Goal: Task Accomplishment & Management: Manage account settings

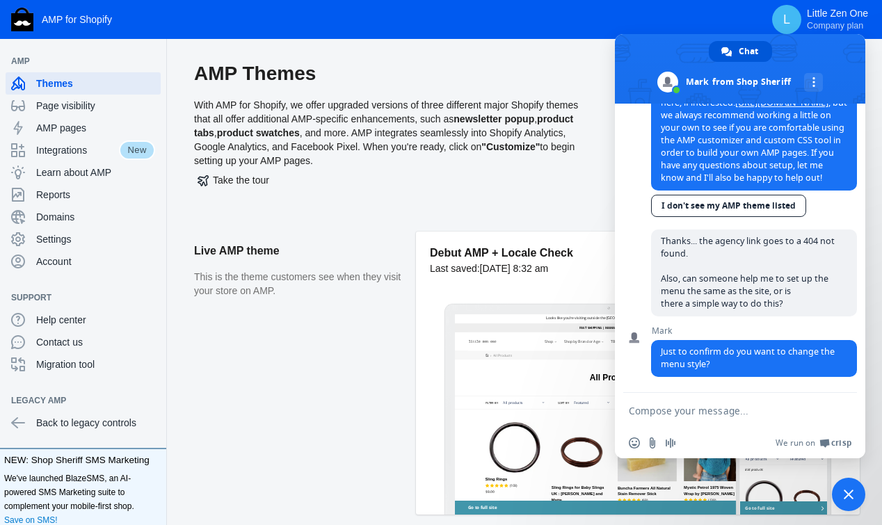
scroll to position [995, 0]
click at [522, 225] on div "AMP Themes With AMP for Shopify, we offer upgraded versions of three different …" at bounding box center [393, 146] width 399 height 170
click at [664, 408] on textarea "Compose your message..." at bounding box center [725, 411] width 192 height 13
type textarea "oh wait, now it mataches..."
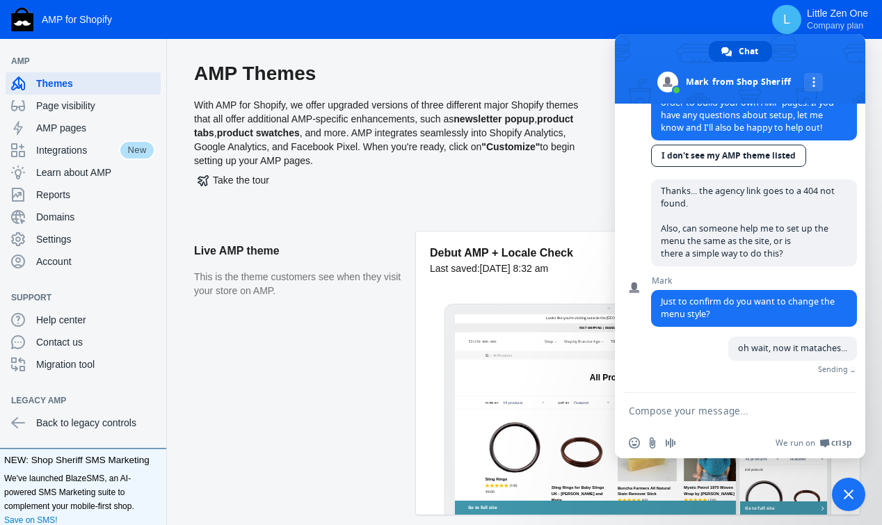
scroll to position [1029, 0]
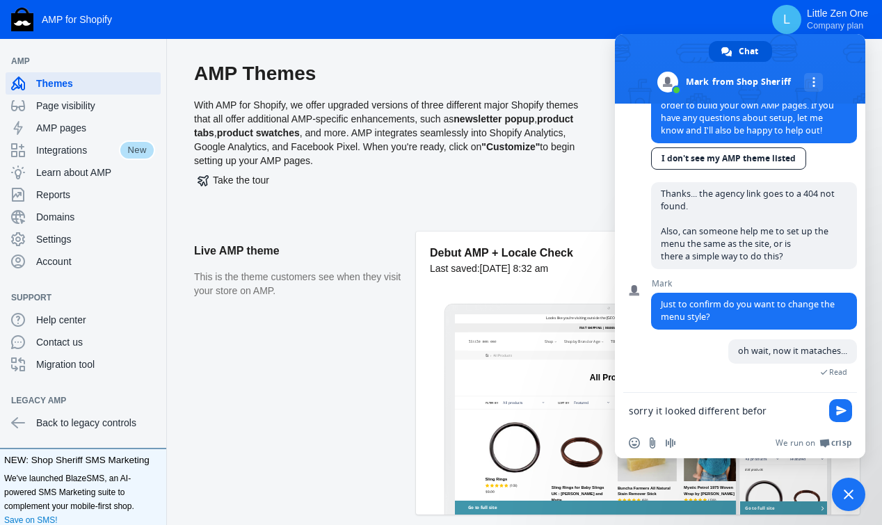
type textarea "sorry it looked different before"
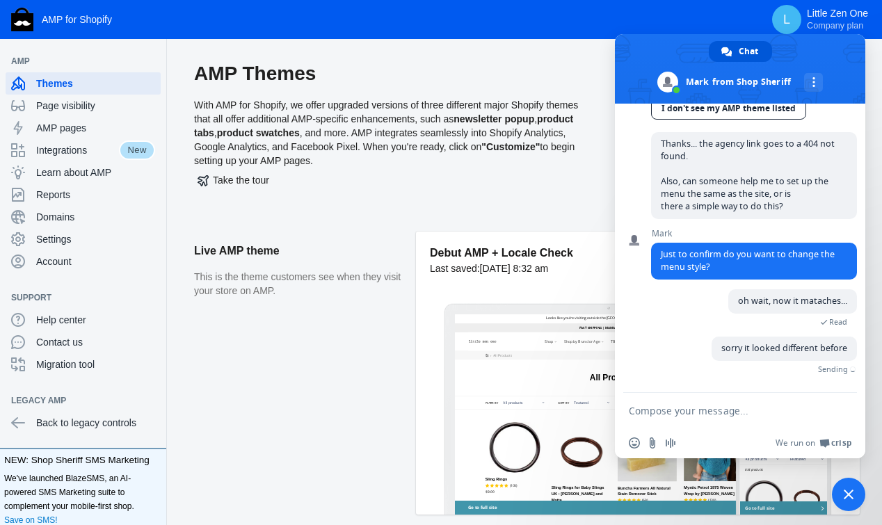
scroll to position [1045, 0]
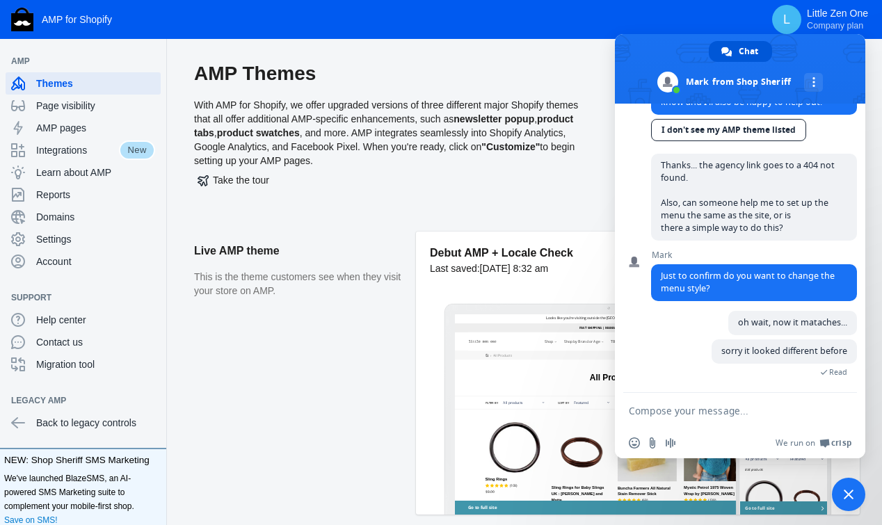
click at [342, 192] on div "Take the tour" at bounding box center [393, 180] width 399 height 25
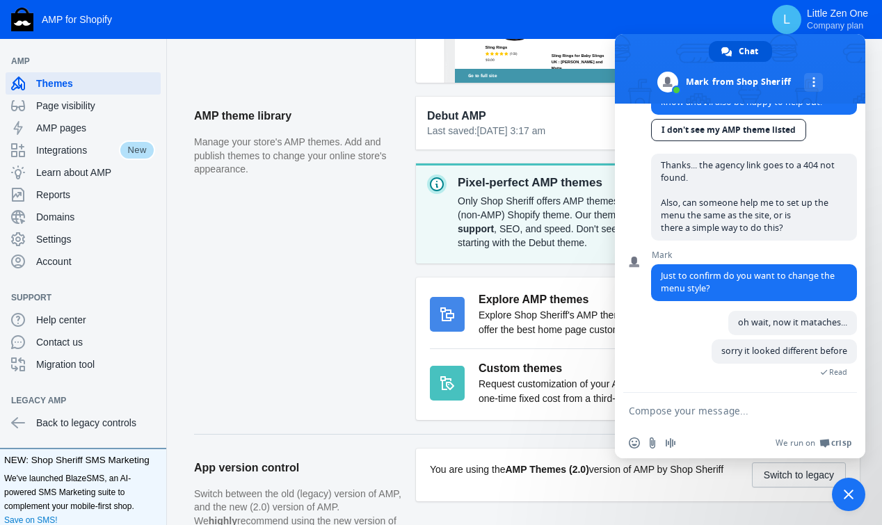
scroll to position [464, 0]
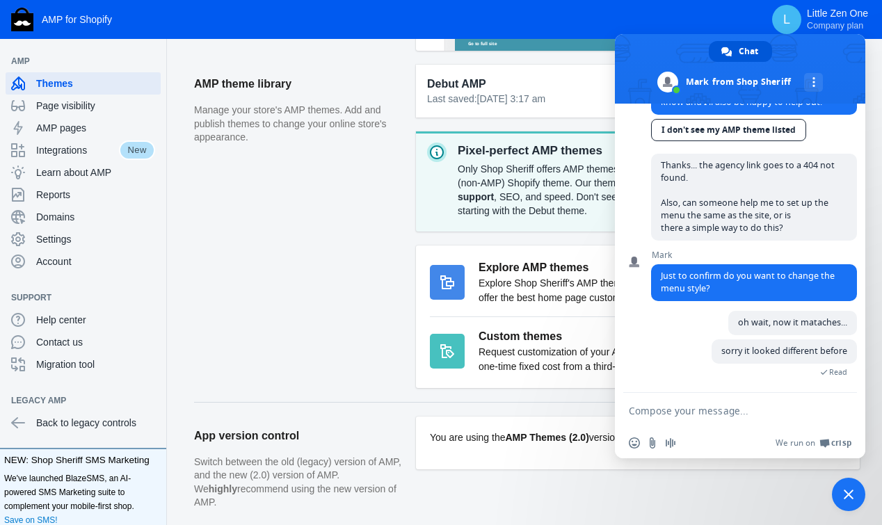
drag, startPoint x: 847, startPoint y: 499, endPoint x: 739, endPoint y: 411, distance: 139.4
click at [739, 412] on textarea "Compose your message..." at bounding box center [725, 411] width 192 height 13
type textarea "what is most popular theme?"
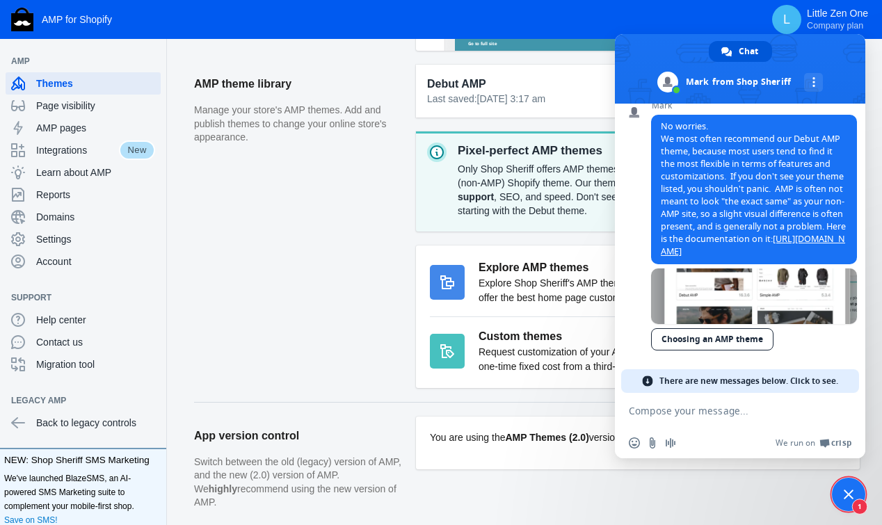
scroll to position [1366, 0]
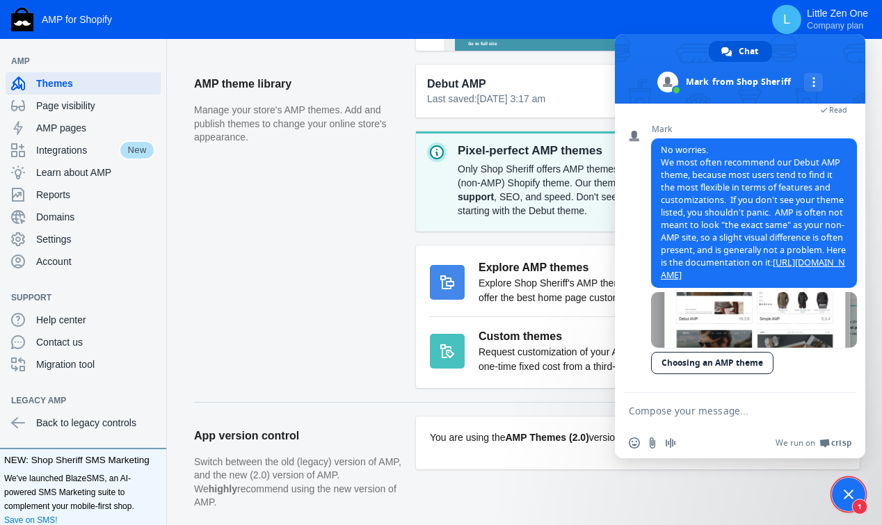
click at [546, 247] on div "Explore AMP themes Explore Shop Sheriff's AMP themes, all designed to offer the…" at bounding box center [638, 317] width 444 height 143
click at [859, 495] on span "1" at bounding box center [848, 494] width 33 height 33
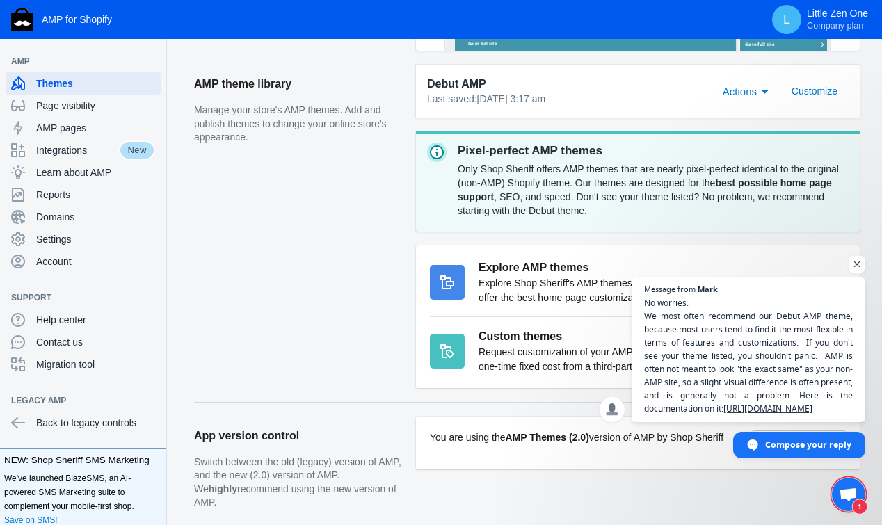
click at [689, 201] on div "Only Shop Sheriff offers AMP themes that are nearly pixel-perfect identical to …" at bounding box center [653, 189] width 391 height 61
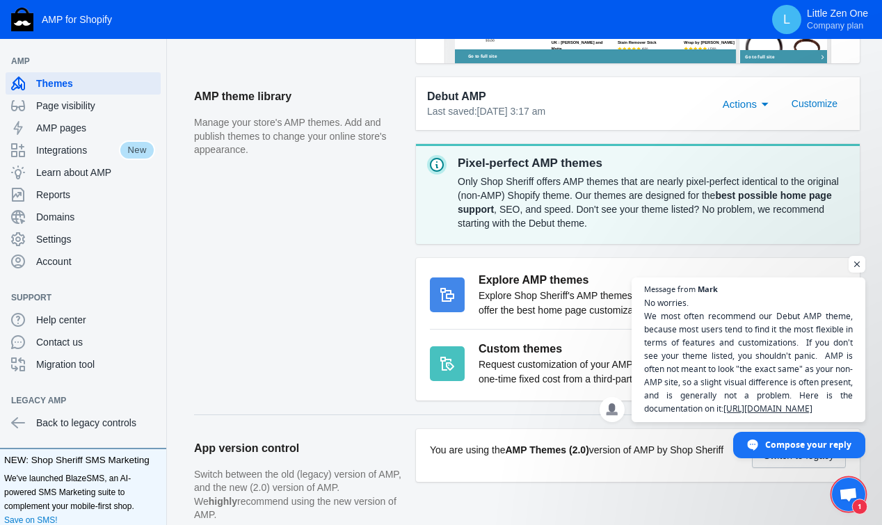
scroll to position [440, 0]
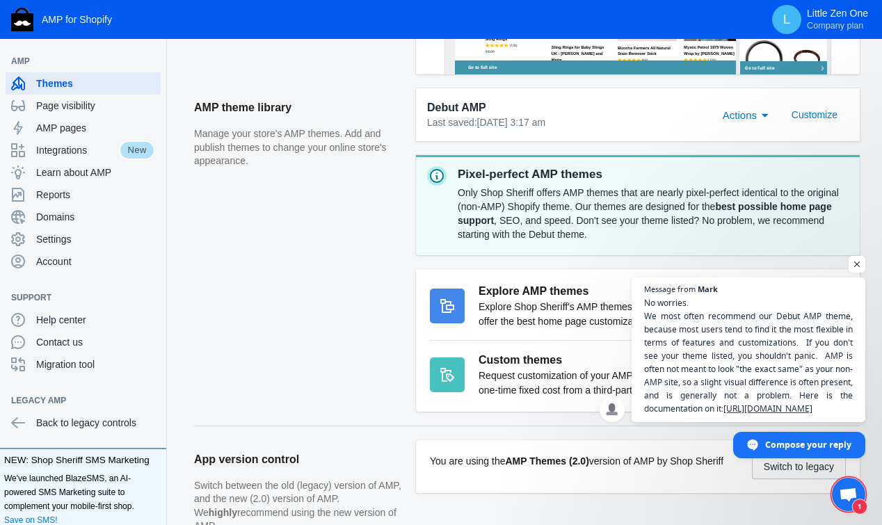
click at [691, 190] on div "Only Shop Sheriff offers AMP themes that are nearly pixel-perfect identical to …" at bounding box center [653, 213] width 391 height 61
click at [859, 256] on span "Open chat" at bounding box center [857, 264] width 17 height 17
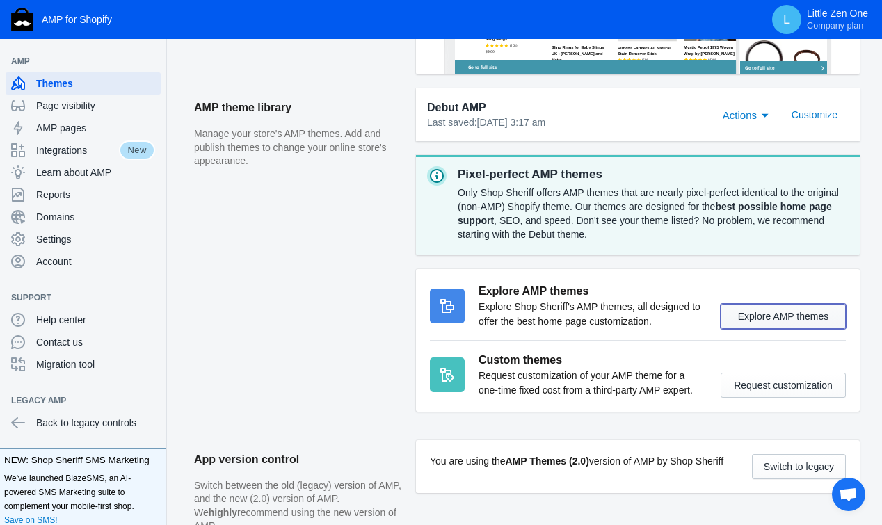
click at [786, 305] on button "Explore AMP themes" at bounding box center [783, 316] width 125 height 25
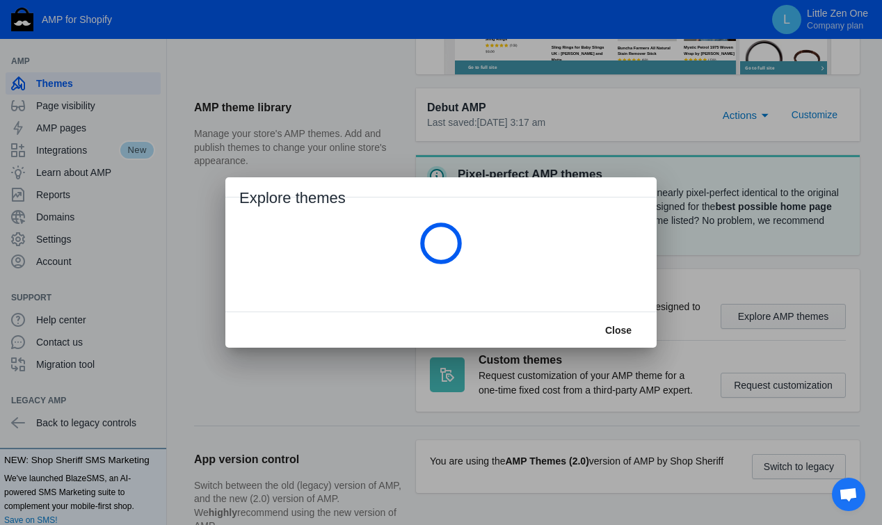
scroll to position [0, 0]
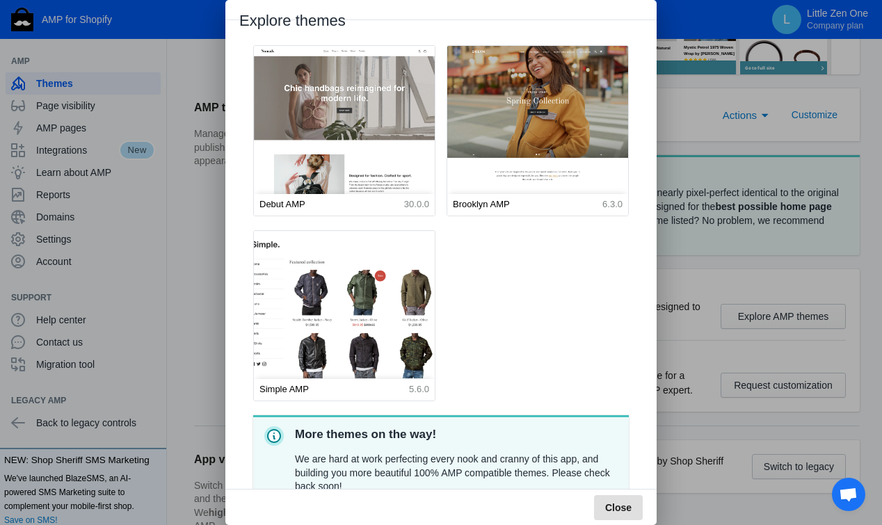
click at [372, 297] on img at bounding box center [344, 344] width 199 height 248
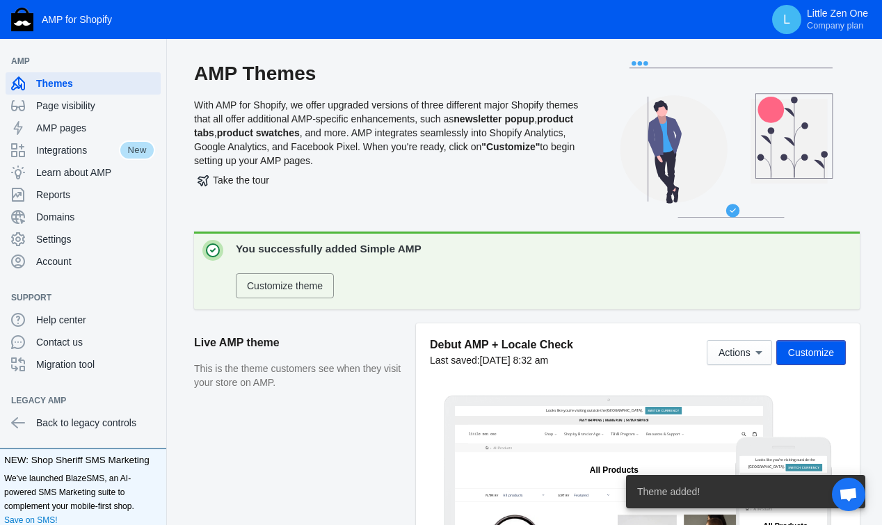
scroll to position [440, 0]
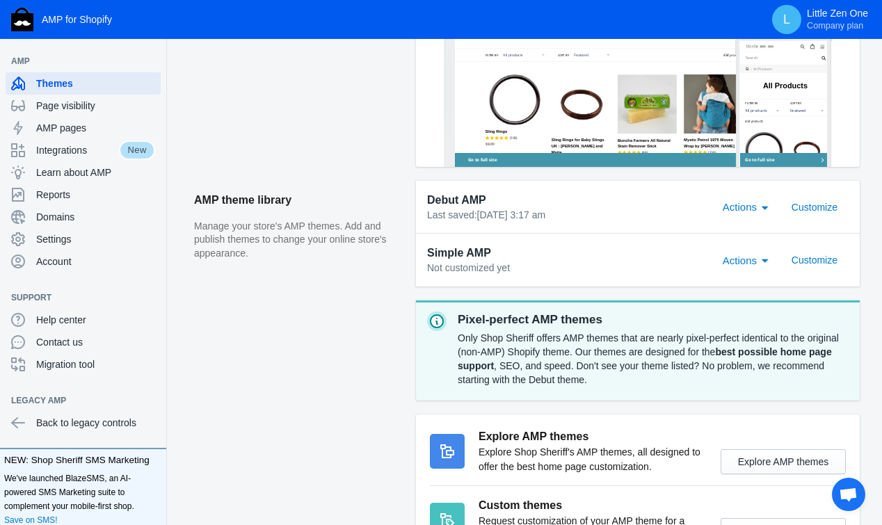
click at [755, 261] on span "Actions" at bounding box center [740, 261] width 34 height 12
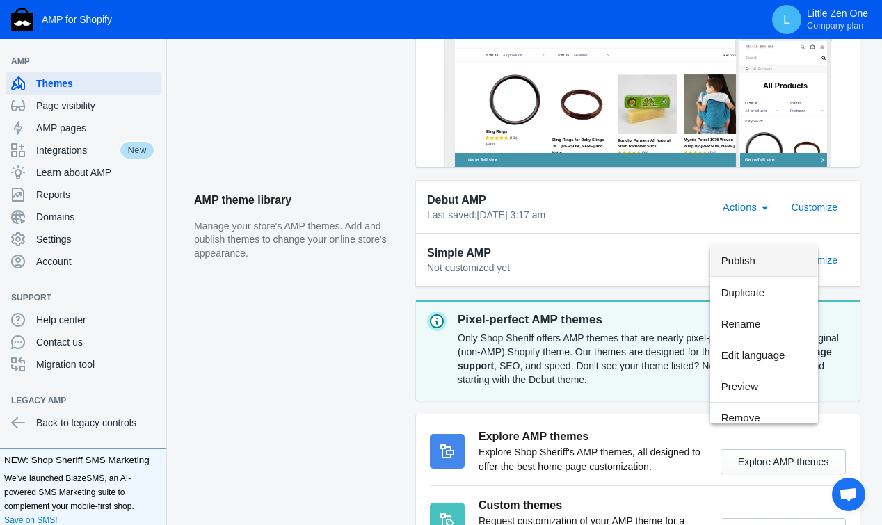
click at [750, 264] on span "Publish" at bounding box center [764, 260] width 86 height 31
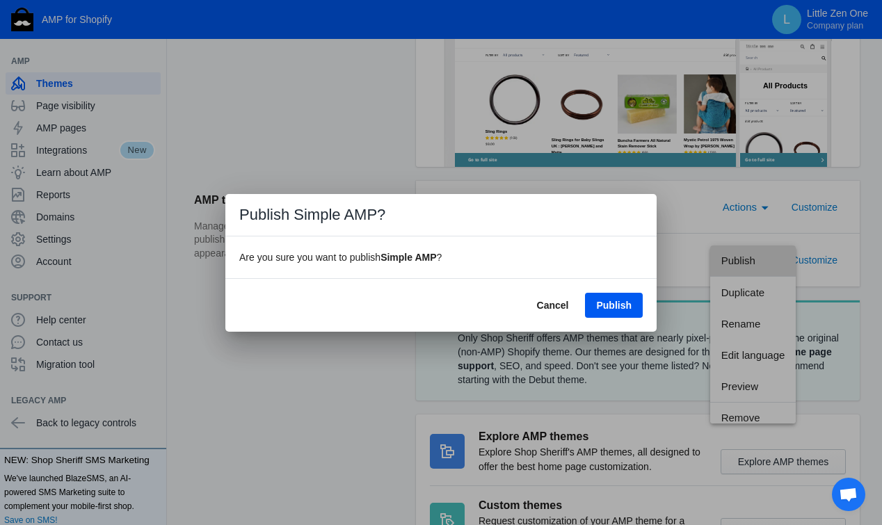
scroll to position [0, 0]
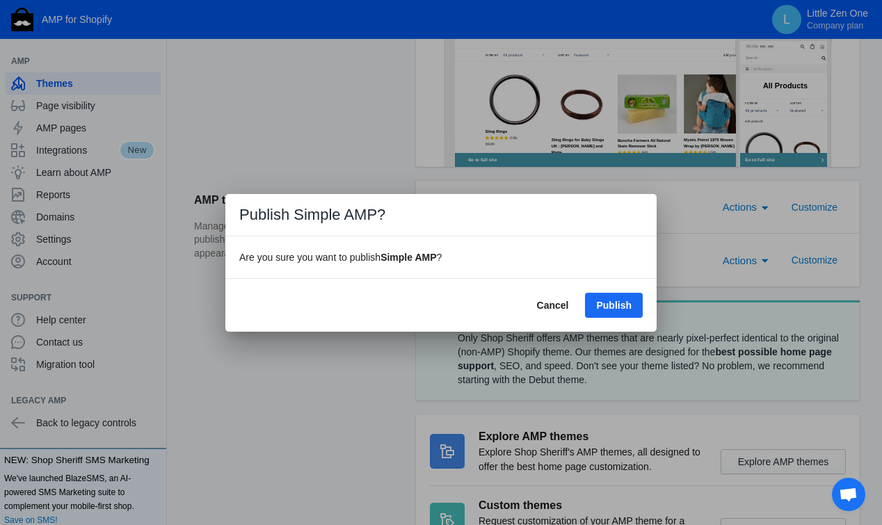
click at [606, 303] on span "Publish" at bounding box center [613, 305] width 35 height 11
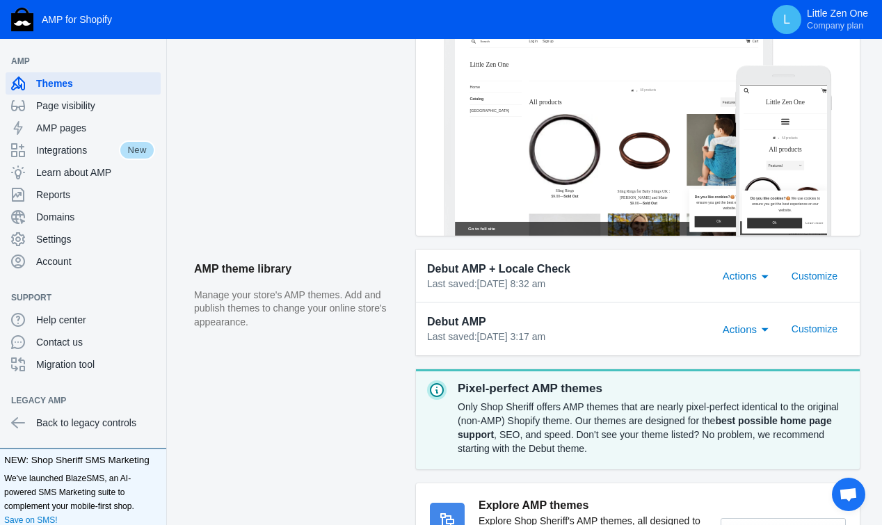
scroll to position [388, 0]
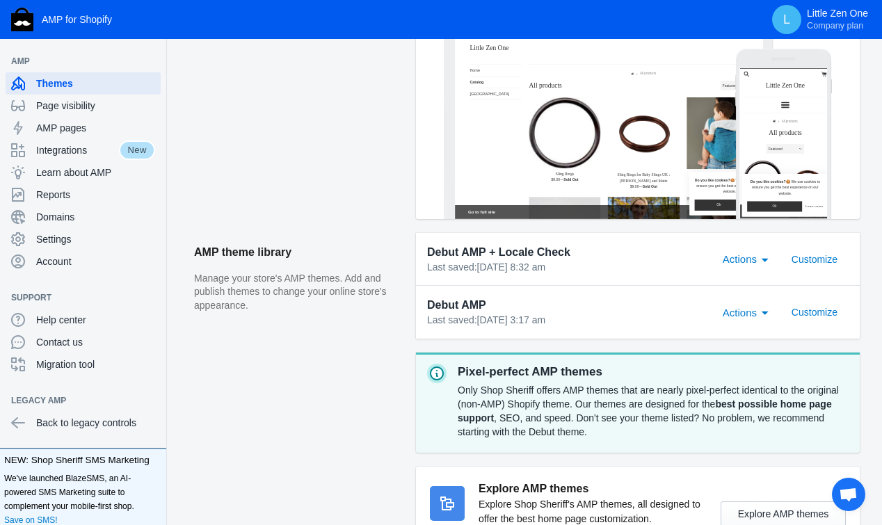
click at [734, 264] on span "Actions" at bounding box center [740, 259] width 34 height 12
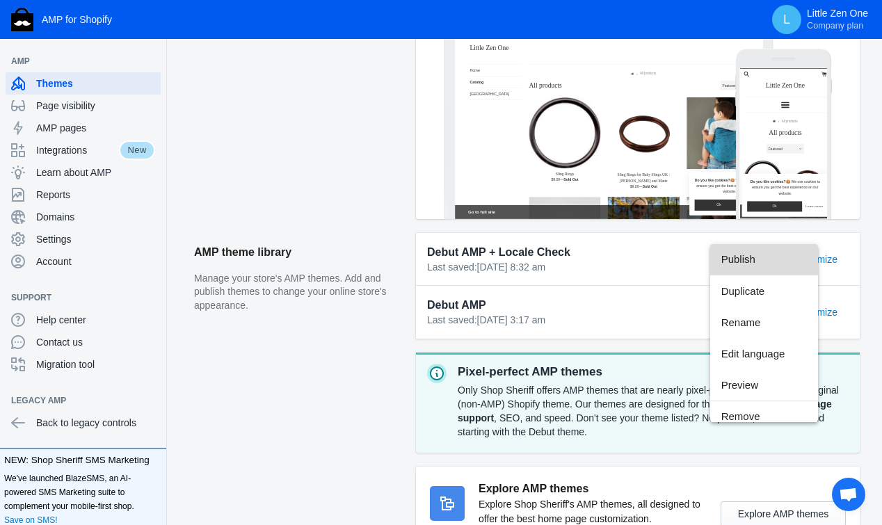
click at [732, 264] on span "Publish" at bounding box center [764, 258] width 86 height 31
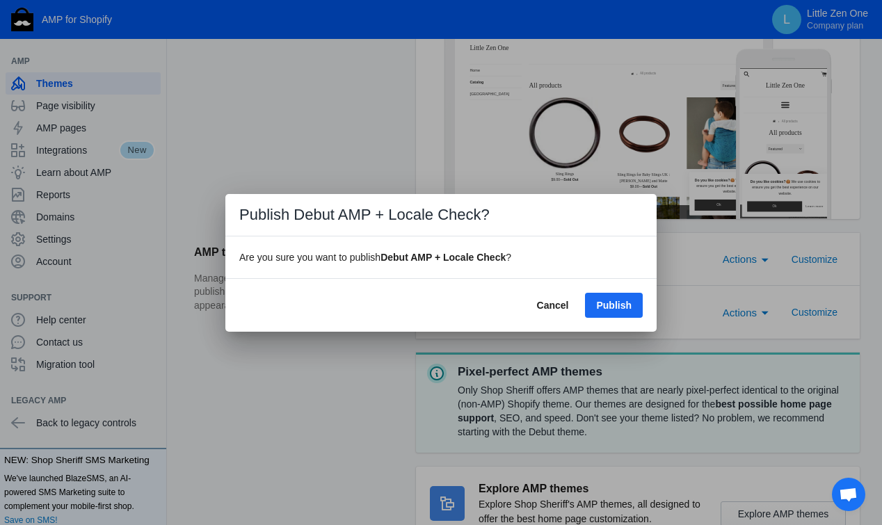
click at [604, 307] on span "Publish" at bounding box center [613, 305] width 35 height 11
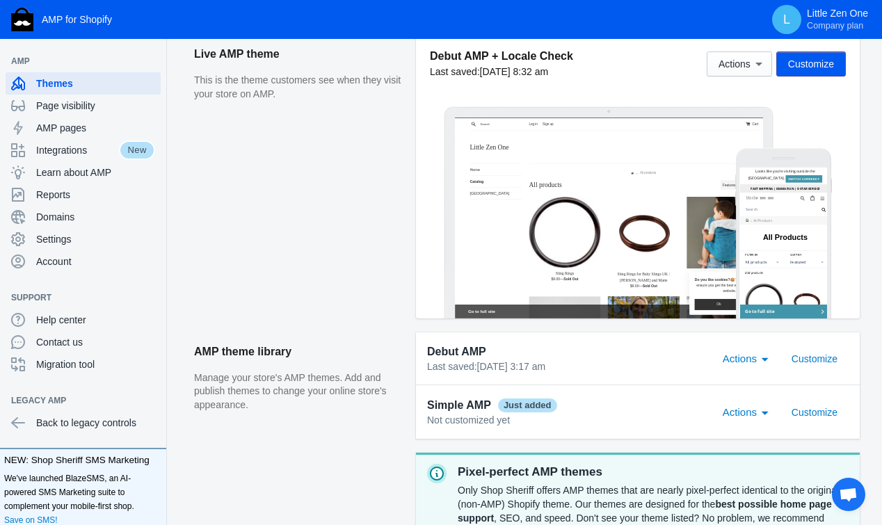
scroll to position [301, 0]
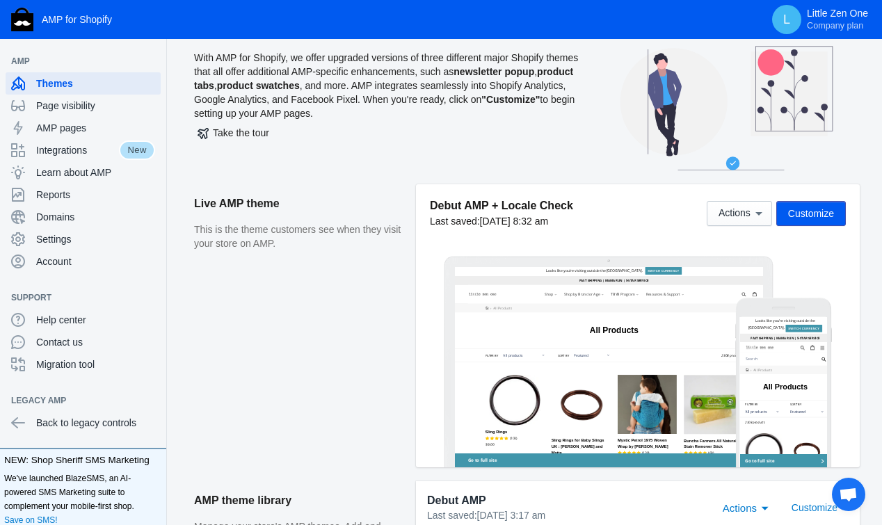
scroll to position [54, 0]
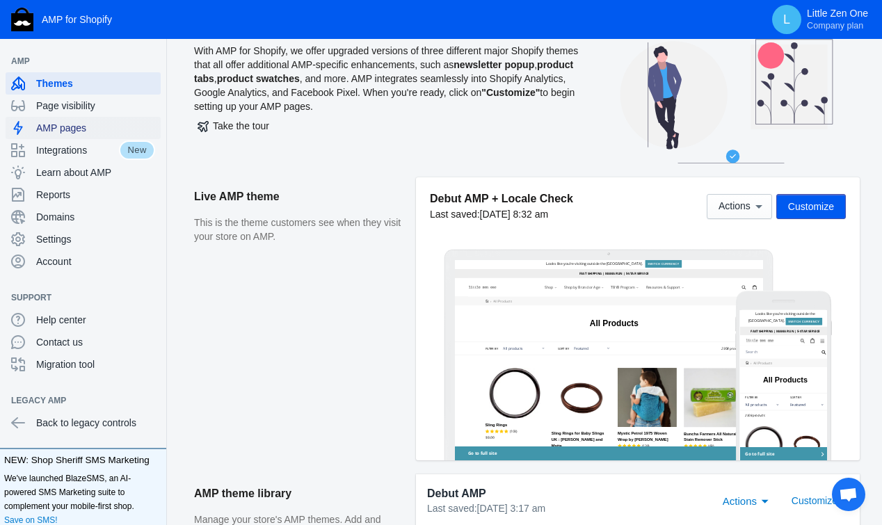
click at [90, 126] on span "AMP pages" at bounding box center [95, 128] width 119 height 14
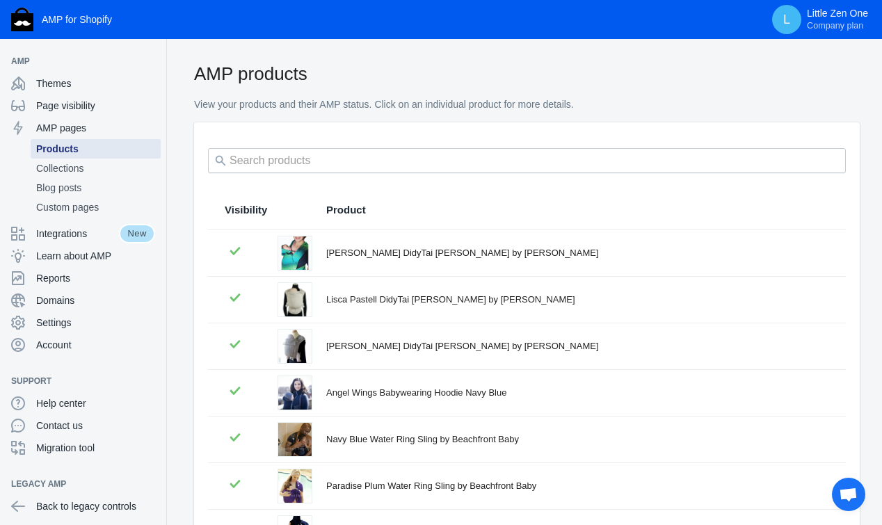
click at [88, 153] on span "Products" at bounding box center [95, 149] width 119 height 14
click at [81, 200] on span "Custom pages" at bounding box center [95, 207] width 119 height 14
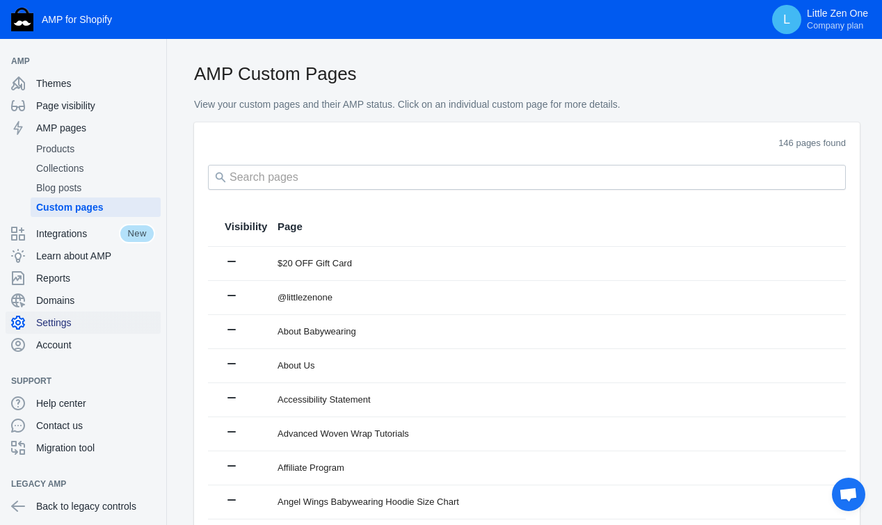
click at [79, 321] on span "Settings" at bounding box center [95, 323] width 119 height 14
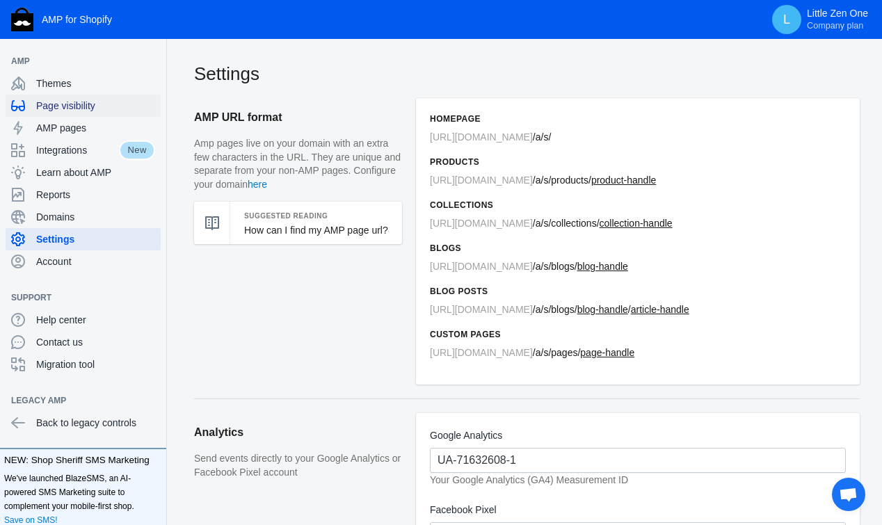
click at [98, 97] on div "Page visibility" at bounding box center [83, 106] width 144 height 22
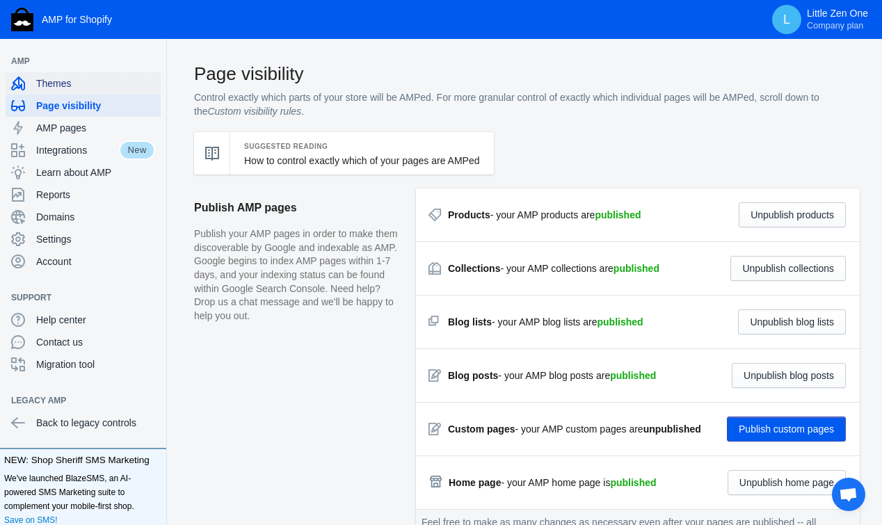
click at [98, 82] on span "Themes" at bounding box center [95, 84] width 119 height 14
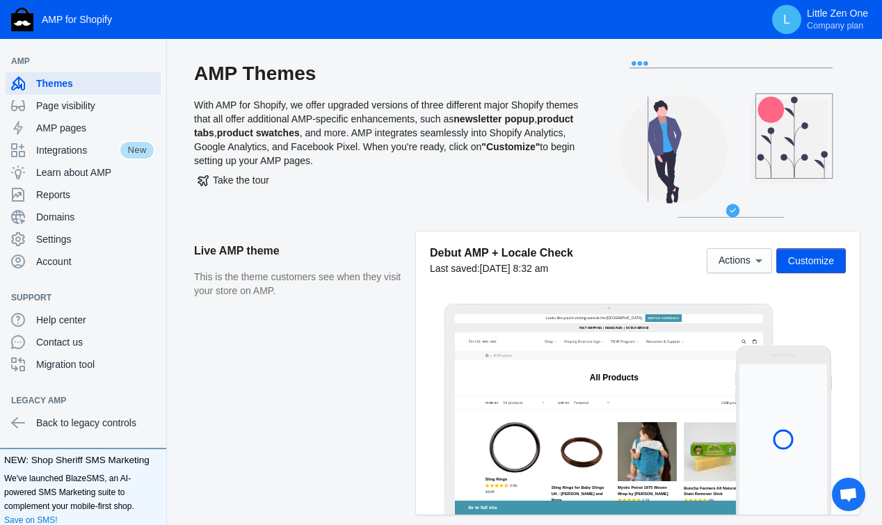
click at [797, 275] on div "Debut AMP + Locale Check Last saved: 2/20/25 8:32 am Actions Customize" at bounding box center [638, 261] width 416 height 30
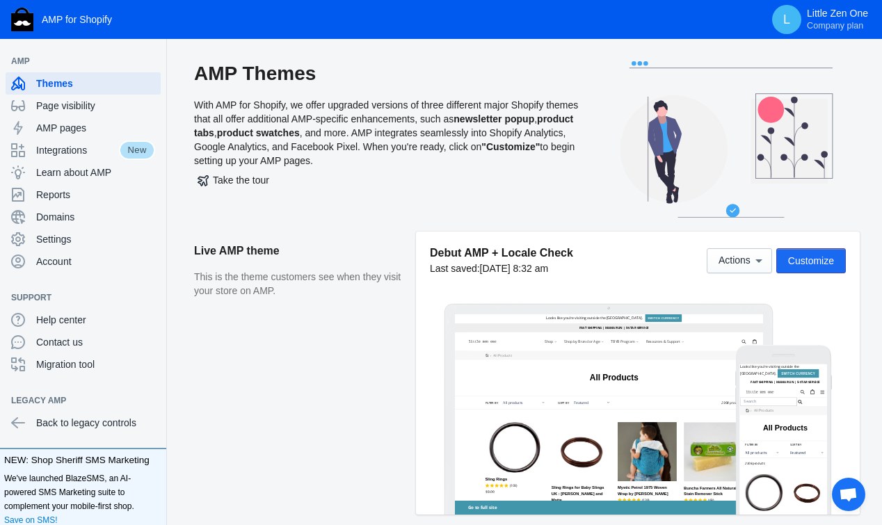
click at [797, 258] on span "Customize" at bounding box center [811, 260] width 46 height 11
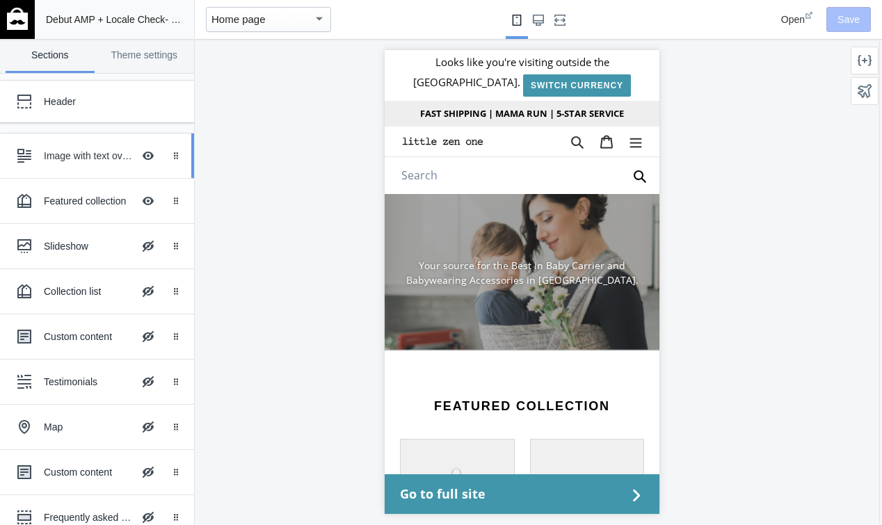
click at [108, 163] on div "Image with text overlay Hide Image with text overlay" at bounding box center [86, 156] width 153 height 31
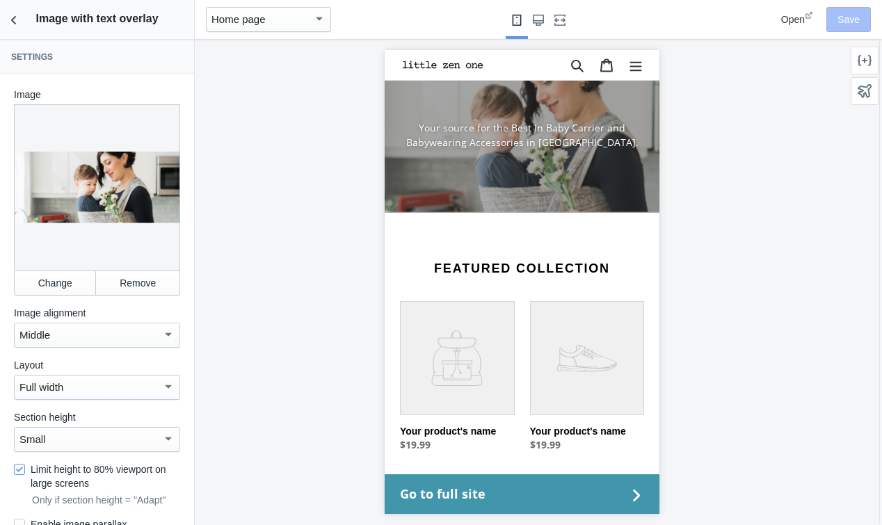
scroll to position [144, 0]
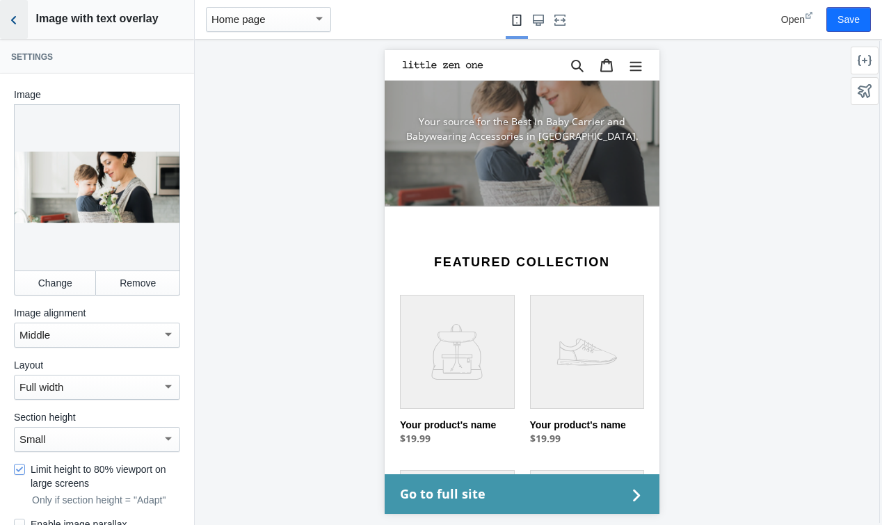
click at [19, 23] on icon "Back to sections" at bounding box center [14, 20] width 14 height 14
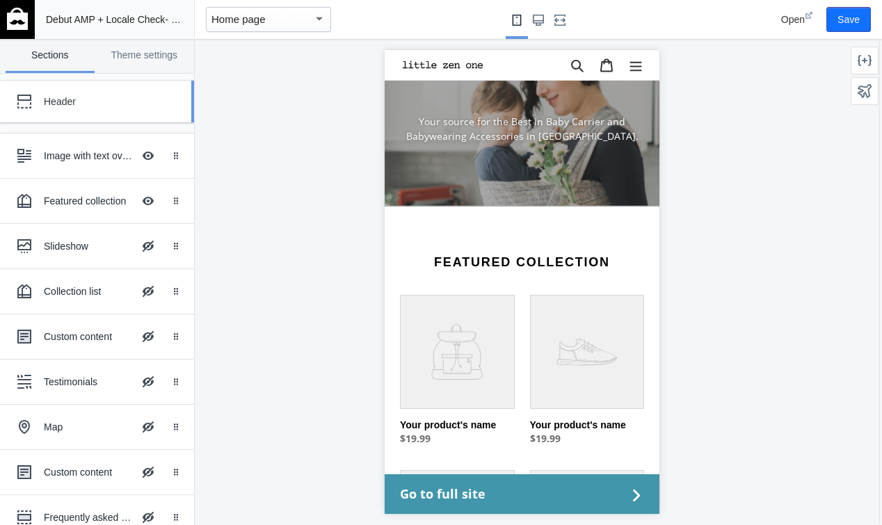
click at [107, 102] on div "Header" at bounding box center [104, 102] width 120 height 14
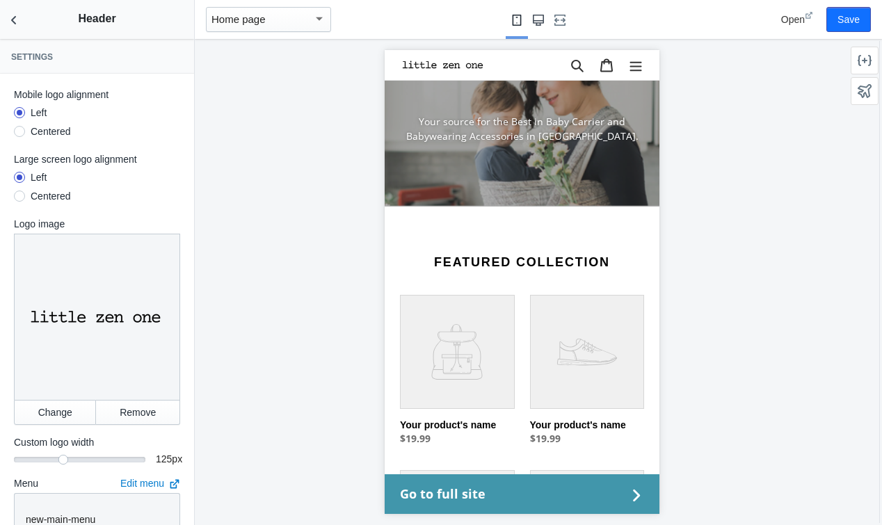
click at [536, 23] on use "Large screen" at bounding box center [538, 20] width 11 height 11
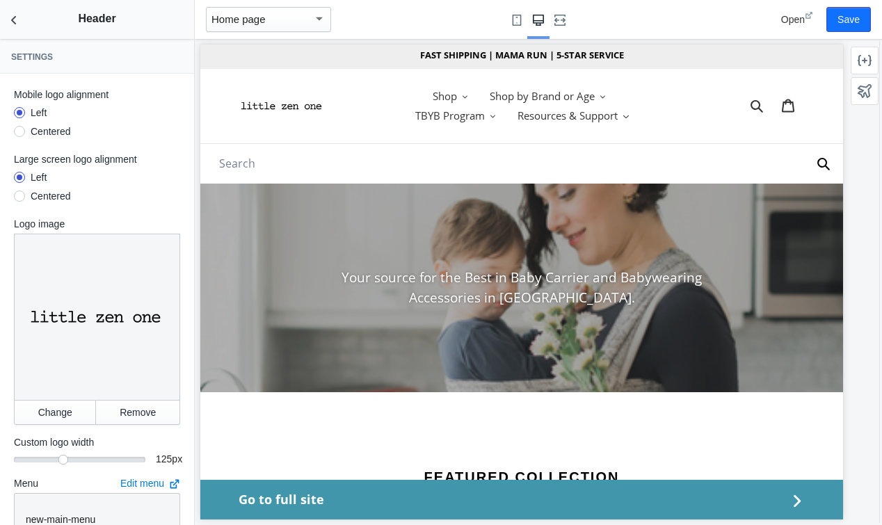
scroll to position [0, 0]
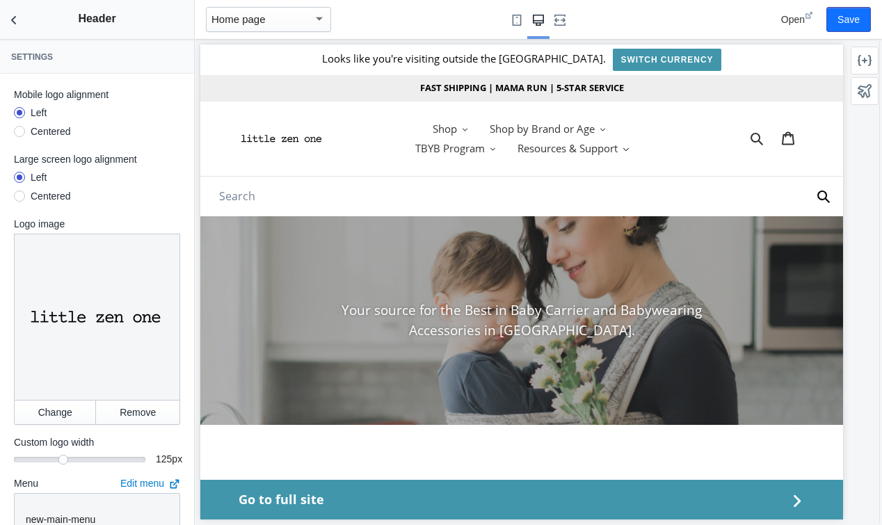
click at [298, 86] on div "FAST SHIPPING | MAMA RUN | 5-STAR SERVICE" at bounding box center [521, 88] width 643 height 26
click at [12, 22] on icon "Back to sections" at bounding box center [14, 20] width 14 height 14
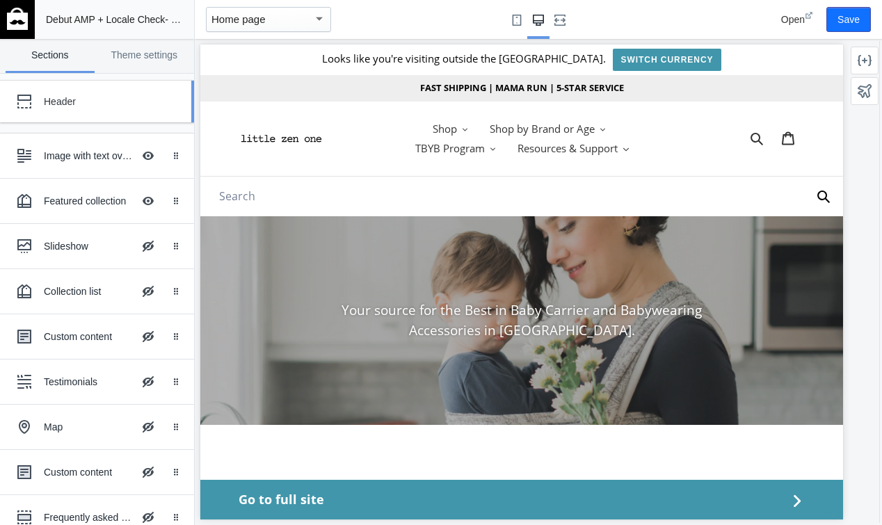
click at [93, 104] on div "Header" at bounding box center [104, 102] width 120 height 14
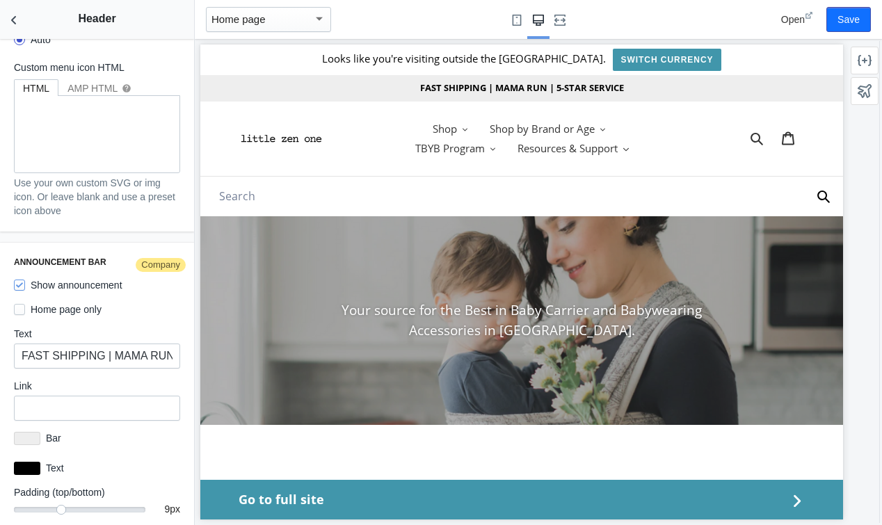
scroll to position [2113, 0]
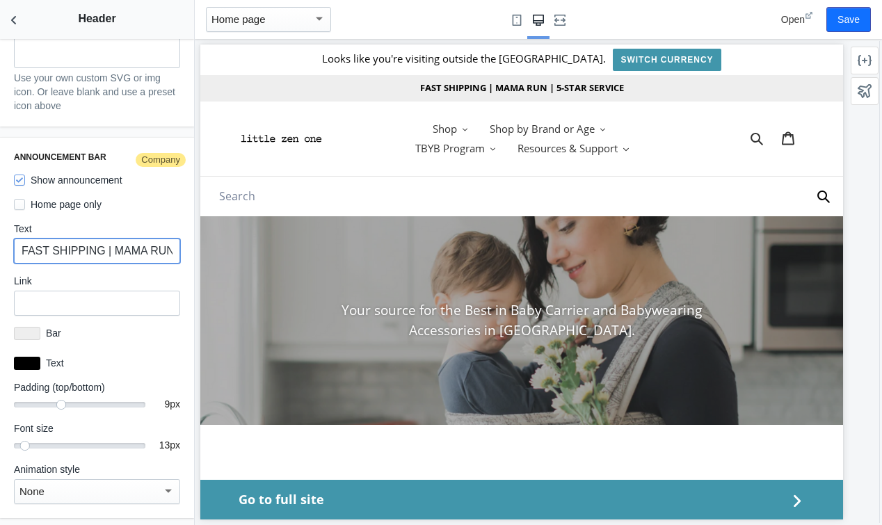
click at [95, 248] on input "FAST SHIPPING | MAMA RUN | 5-STAR SERVICE" at bounding box center [97, 251] width 166 height 25
type input "w"
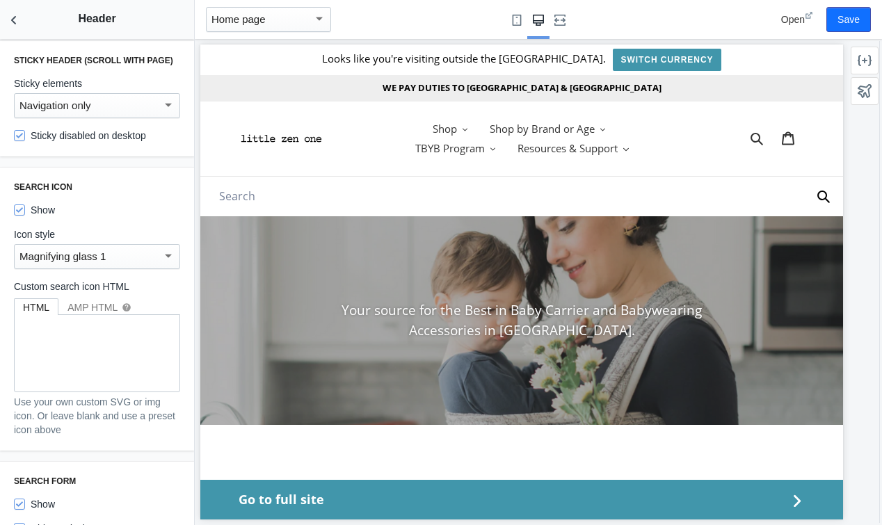
scroll to position [302, 0]
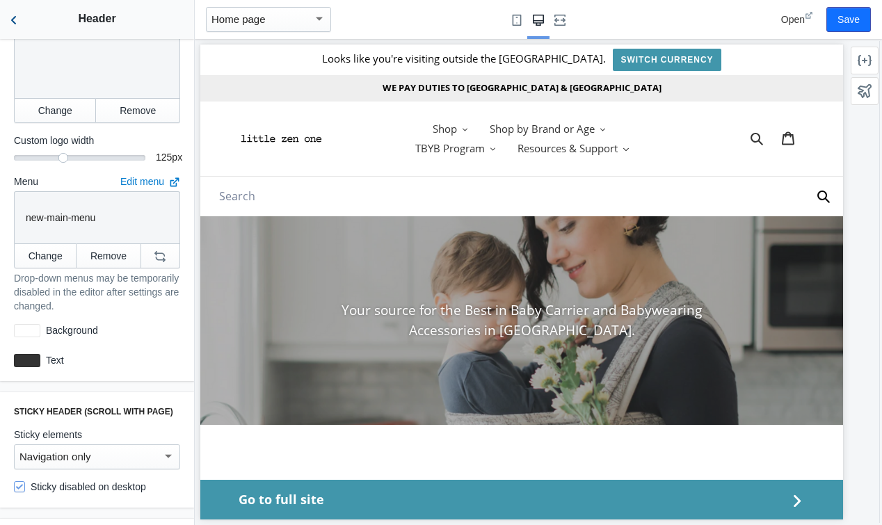
type input "WE PAY DUTIES TO US & Canada"
click at [20, 17] on icon "Back to sections" at bounding box center [14, 20] width 14 height 14
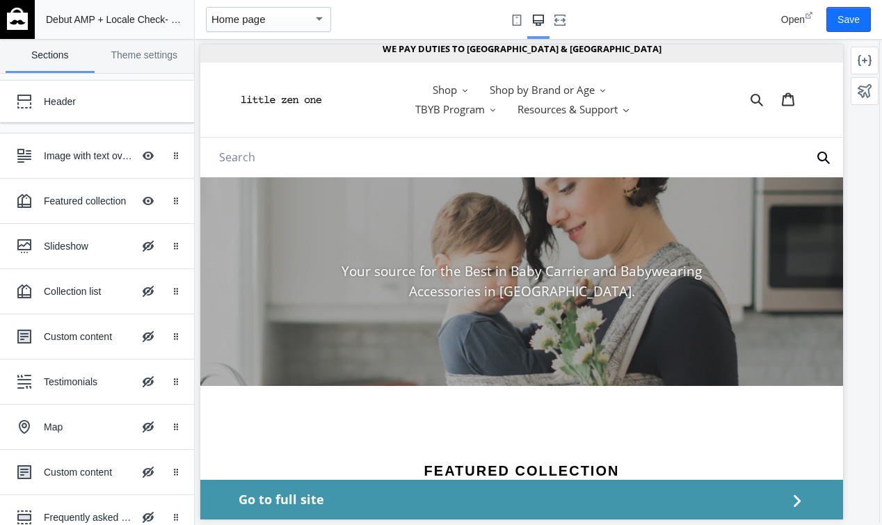
scroll to position [58, 0]
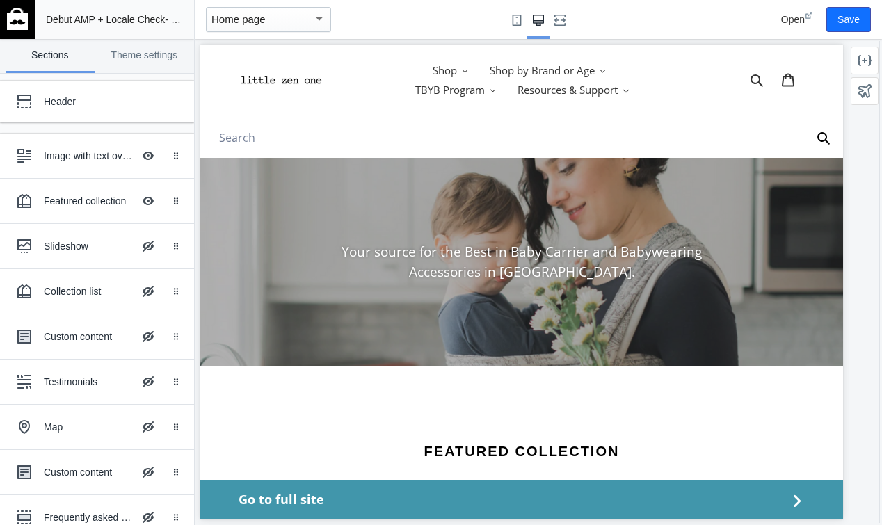
click at [404, 257] on p "Your source for the Best in Baby Carrier and Babywearing Accessories in North A…" at bounding box center [522, 262] width 425 height 40
click at [82, 154] on div "Image with text overlay" at bounding box center [88, 156] width 89 height 14
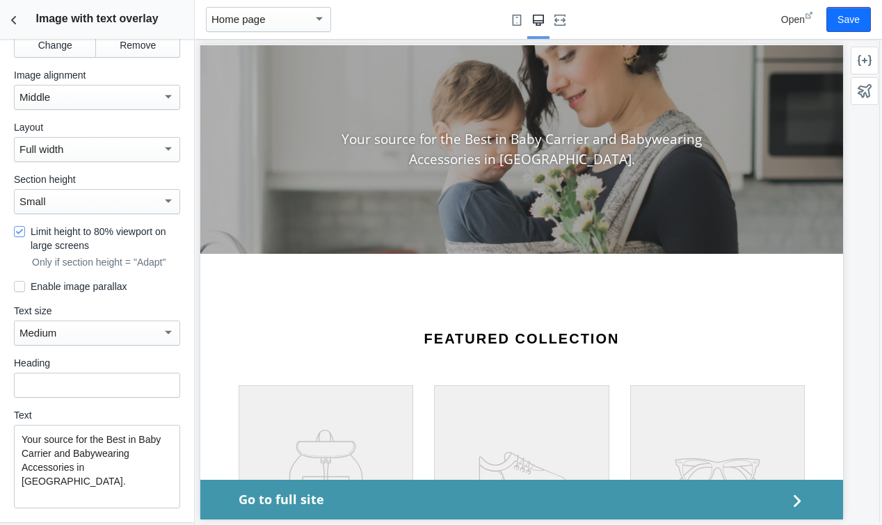
scroll to position [242, 0]
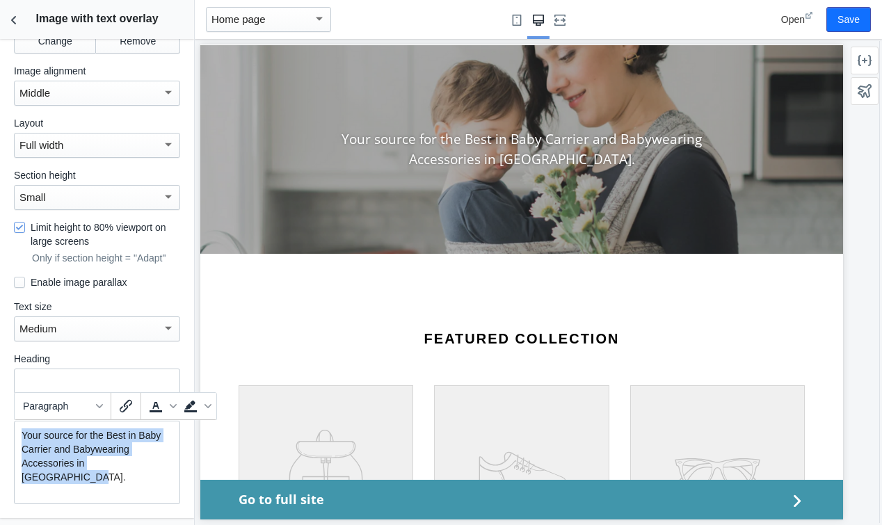
drag, startPoint x: 157, startPoint y: 460, endPoint x: 26, endPoint y: 426, distance: 135.6
click at [26, 426] on div "Your source for the Best in Baby Carrier and Babywearing Accessories in North A…" at bounding box center [97, 462] width 166 height 83
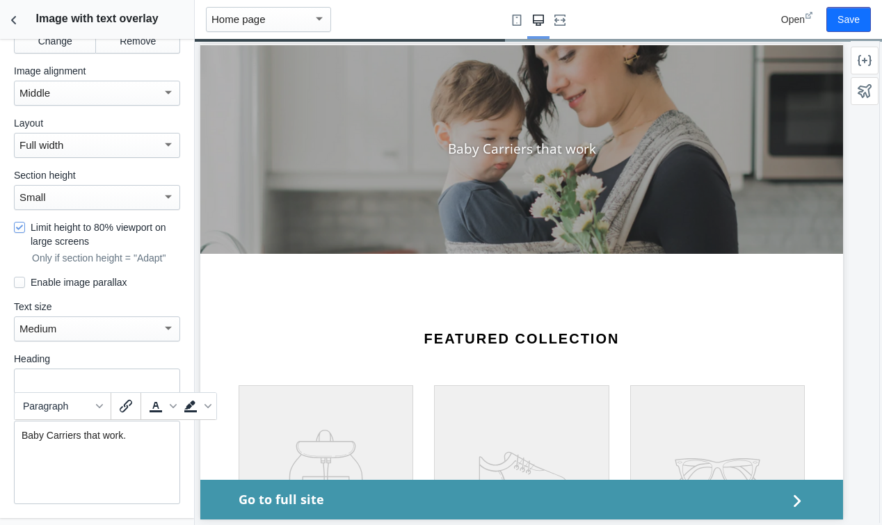
click at [43, 467] on div "Baby Carriers that work." at bounding box center [97, 462] width 166 height 83
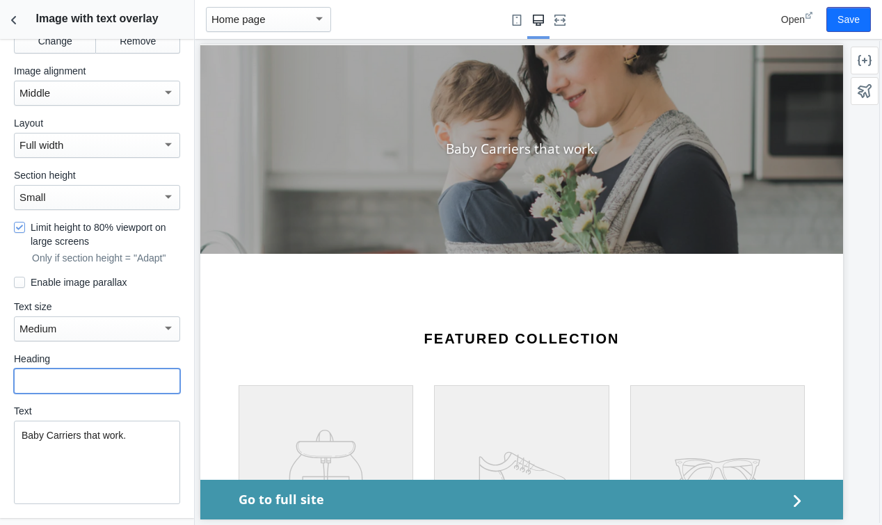
click at [99, 381] on input "text" at bounding box center [97, 381] width 166 height 25
paste input "Baby Carriers that work."
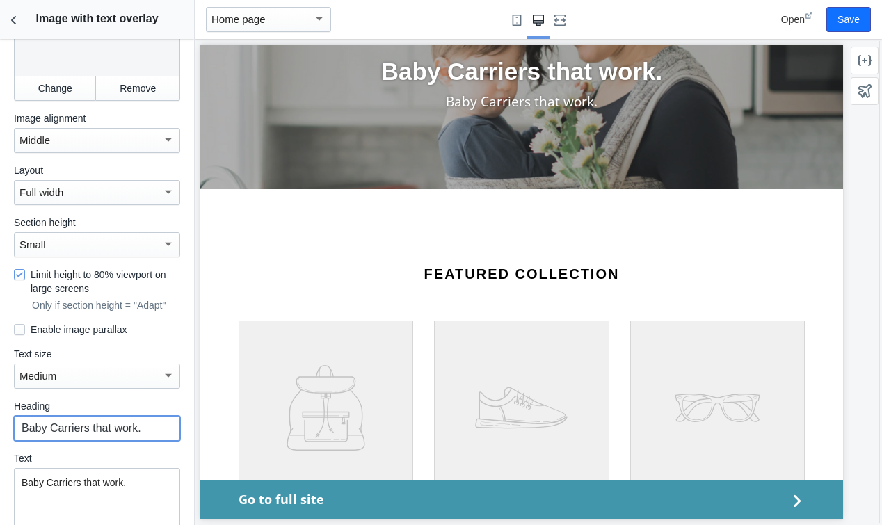
scroll to position [286, 0]
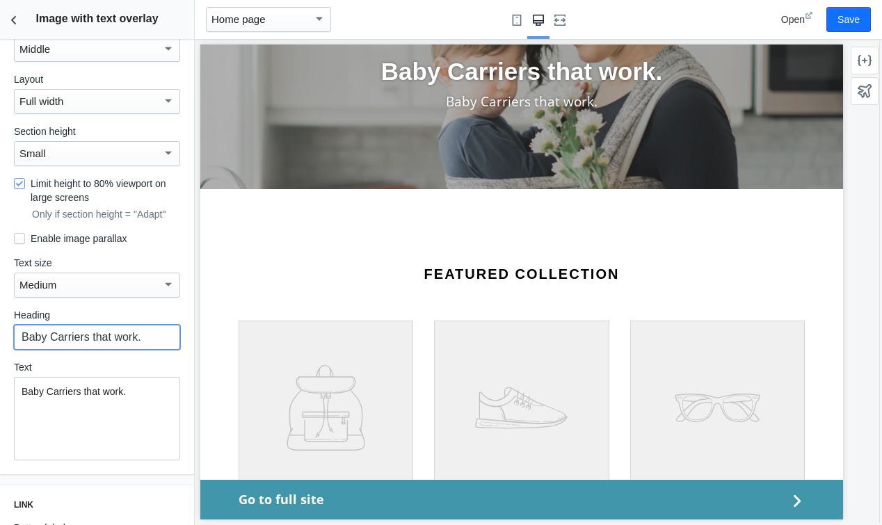
type input "Baby Carriers that work."
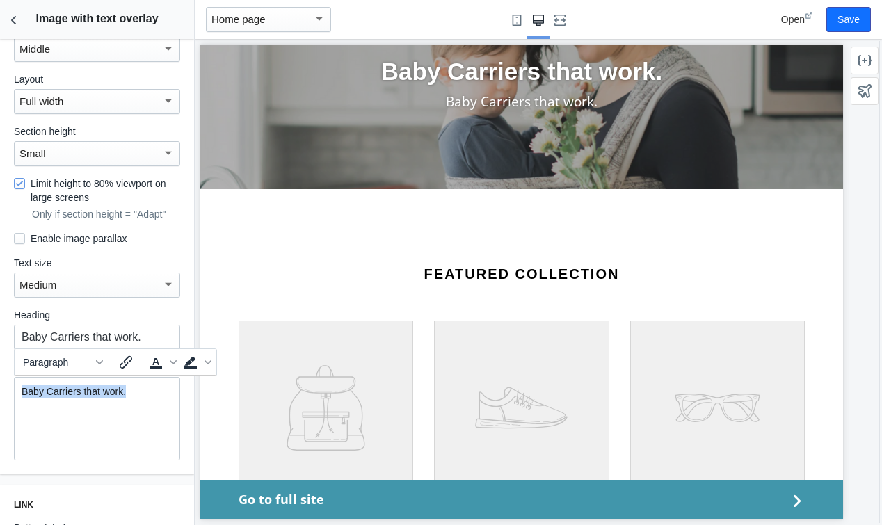
drag, startPoint x: 152, startPoint y: 393, endPoint x: 1, endPoint y: 374, distance: 152.2
click at [1, 374] on div "Image Change Remove Image alignment Middle Layout Full width Section height Sma…" at bounding box center [97, 131] width 194 height 687
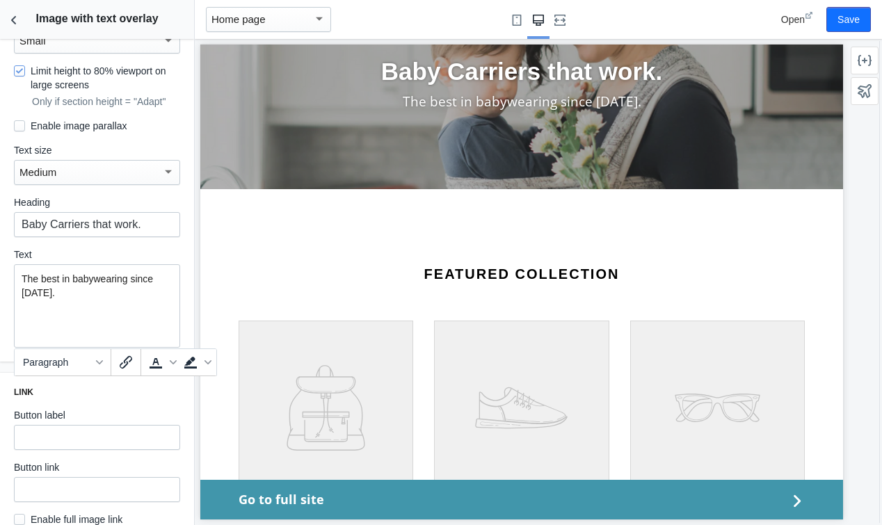
scroll to position [401, 0]
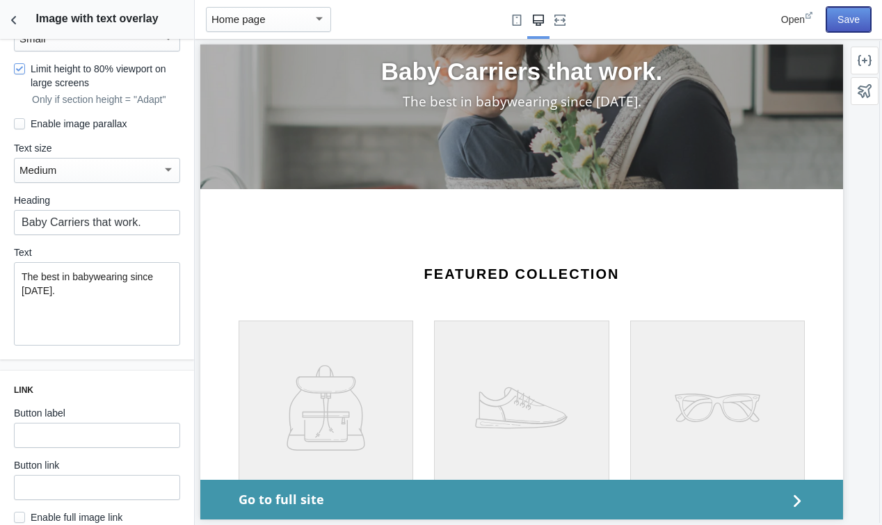
click at [836, 25] on button "Save" at bounding box center [848, 19] width 45 height 25
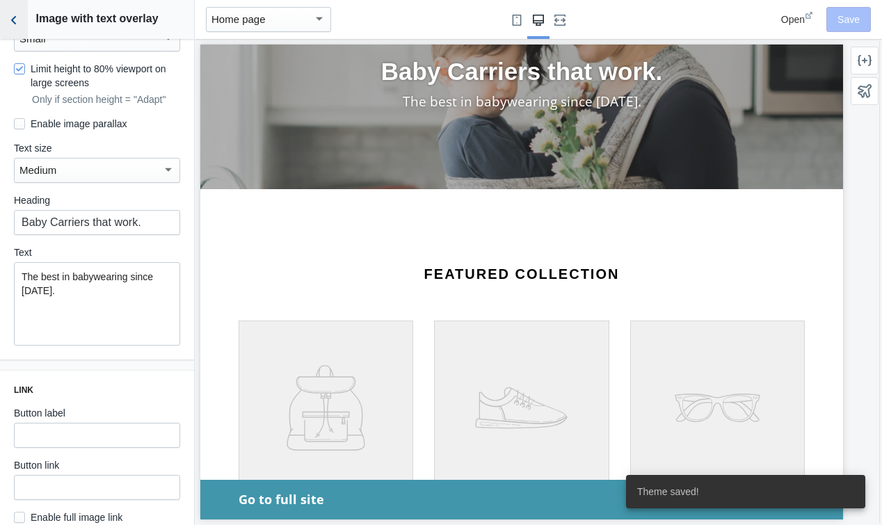
click at [19, 19] on icon "Back to sections" at bounding box center [14, 20] width 14 height 14
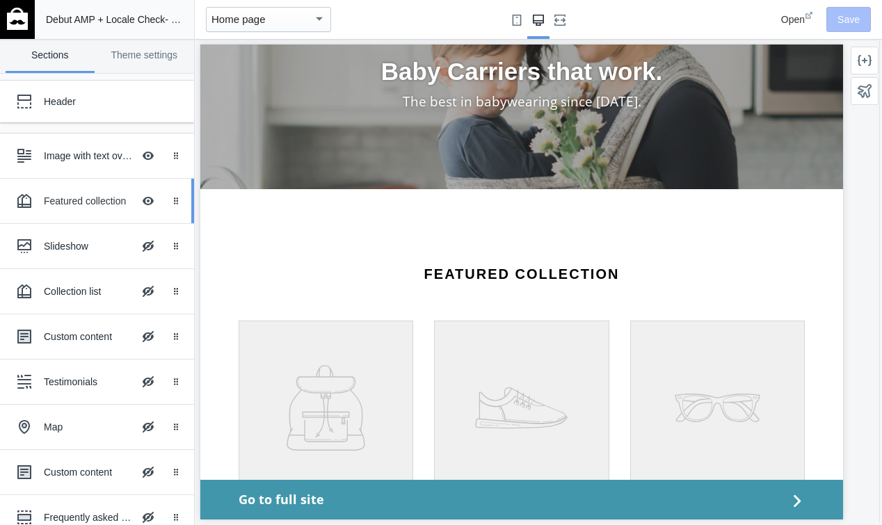
click at [89, 200] on div "Featured collection" at bounding box center [88, 201] width 89 height 14
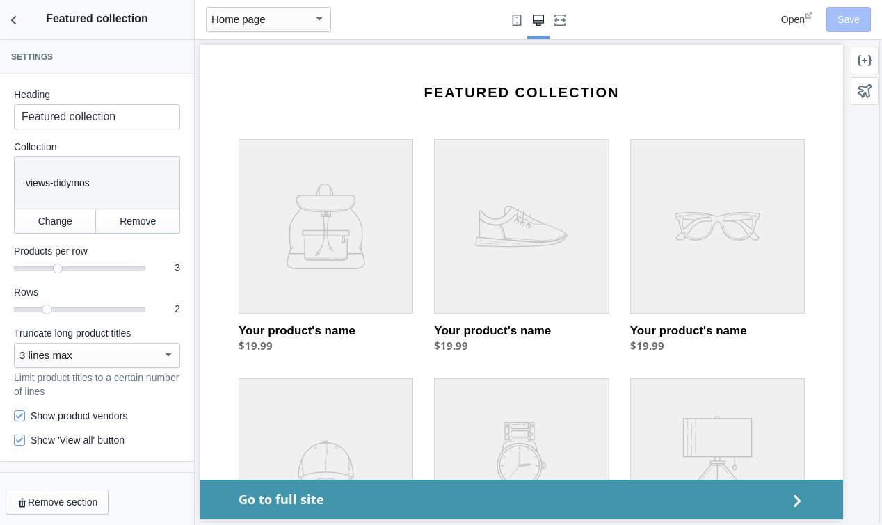
scroll to position [418, 0]
click at [72, 217] on button "Change" at bounding box center [55, 221] width 82 height 25
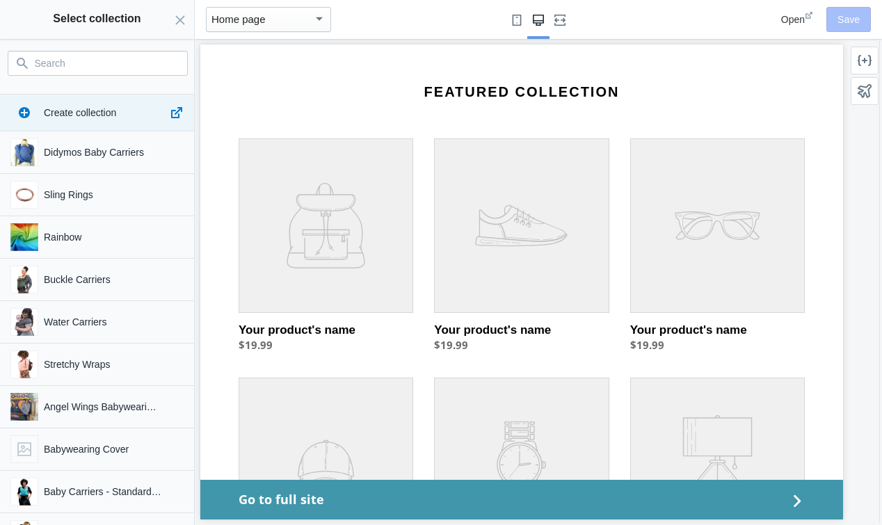
click at [116, 66] on input "Search" at bounding box center [106, 63] width 143 height 17
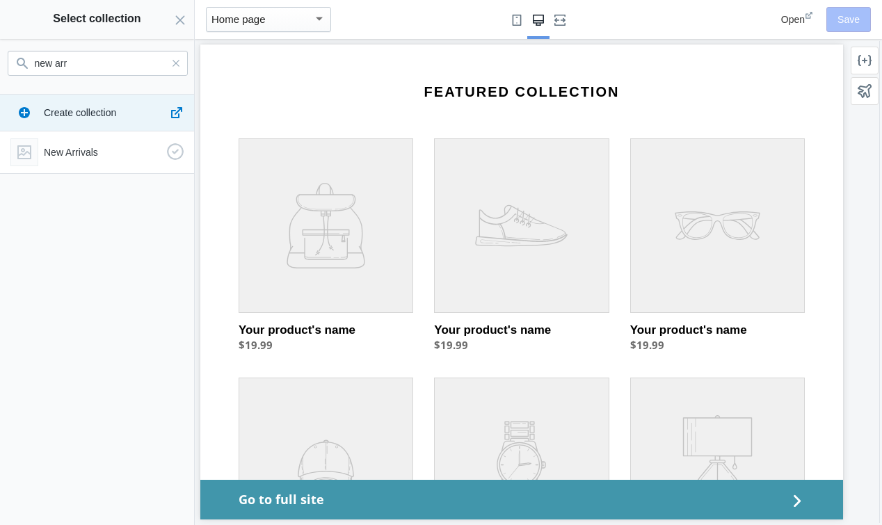
type input "new arr"
click at [108, 147] on p "New Arrivals" at bounding box center [103, 152] width 118 height 14
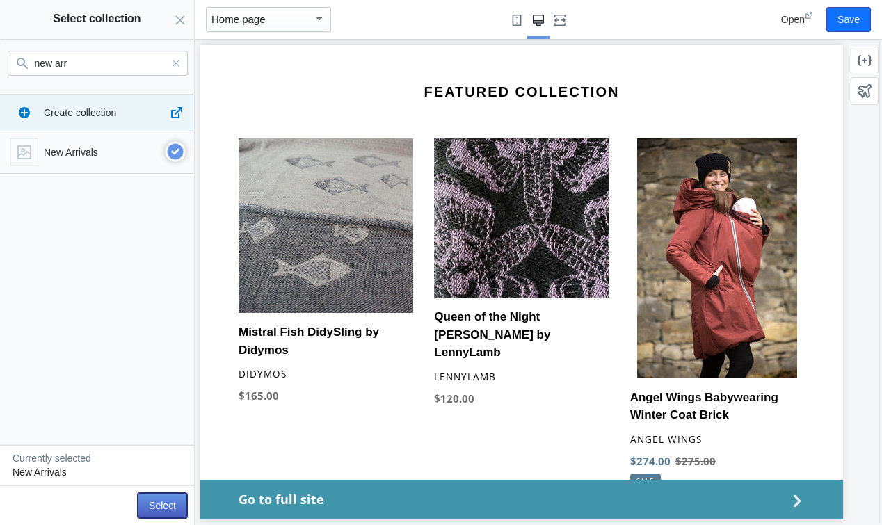
click at [154, 508] on button "Select" at bounding box center [162, 505] width 49 height 25
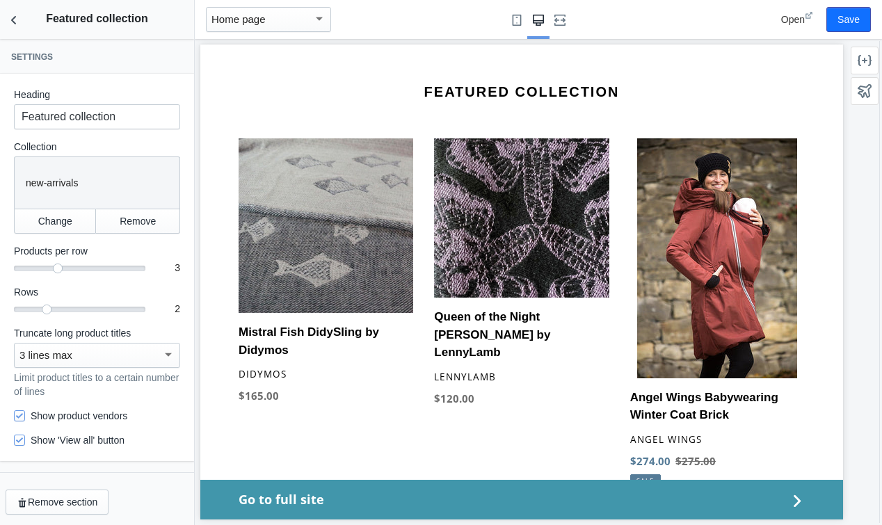
scroll to position [2, 0]
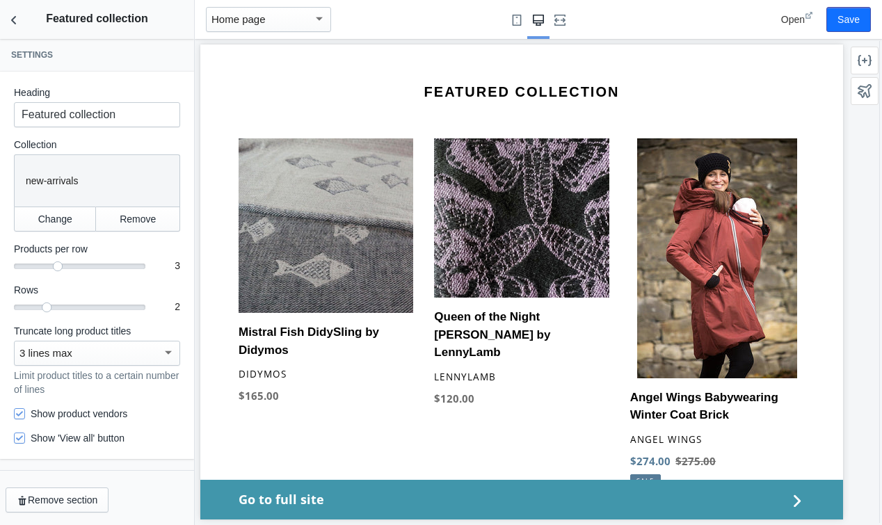
click at [25, 410] on label "Show product vendors" at bounding box center [70, 414] width 113 height 14
click at [25, 410] on input "Show product vendors" at bounding box center [19, 413] width 11 height 11
checkbox input "false"
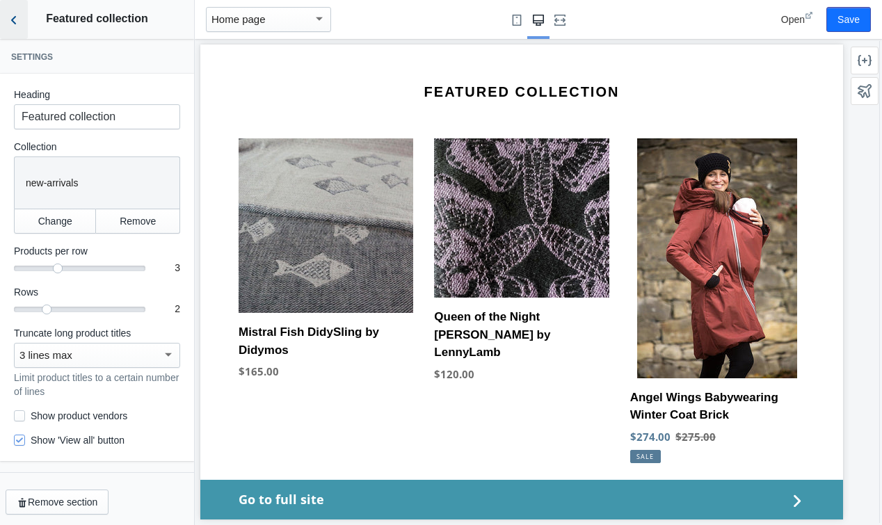
click at [20, 15] on icon "Back to sections" at bounding box center [14, 20] width 14 height 14
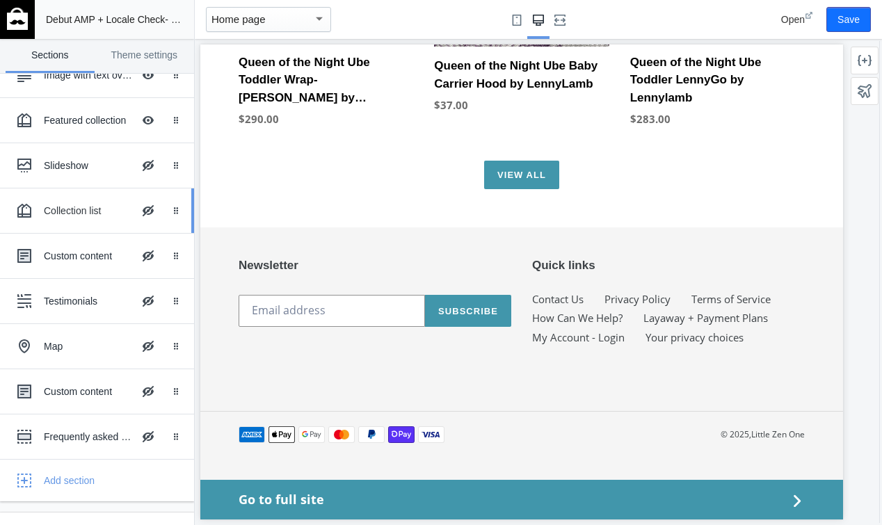
scroll to position [117, 0]
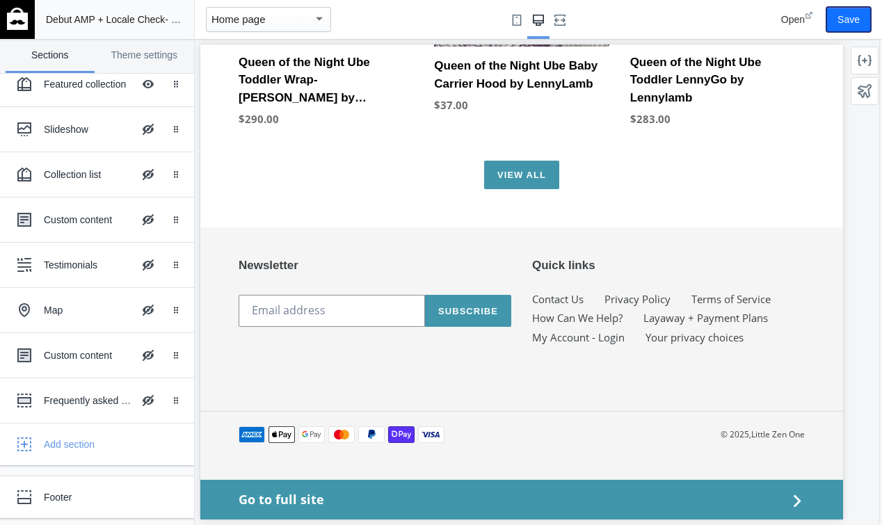
drag, startPoint x: 1052, startPoint y: 61, endPoint x: 468, endPoint y: 144, distance: 590.2
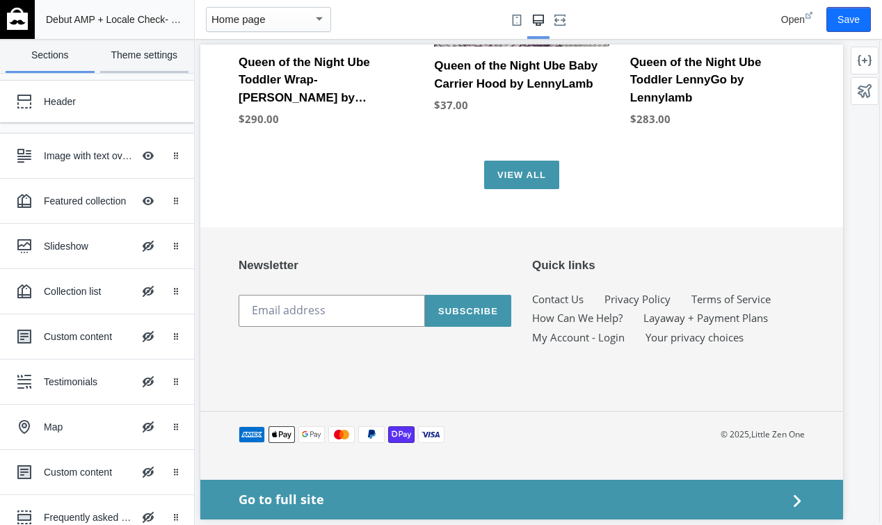
click at [150, 58] on link "Theme settings" at bounding box center [144, 56] width 89 height 34
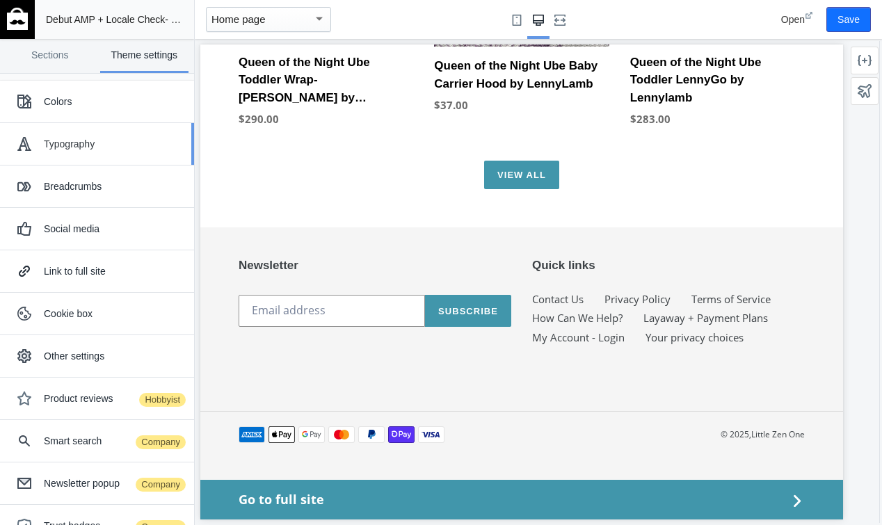
click at [94, 134] on div "Typography" at bounding box center [96, 144] width 173 height 28
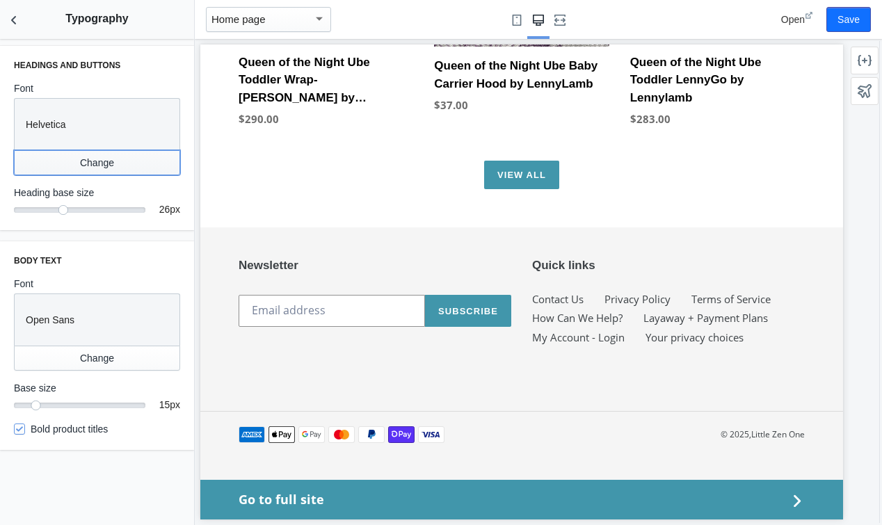
click at [97, 157] on button "Change" at bounding box center [97, 162] width 166 height 25
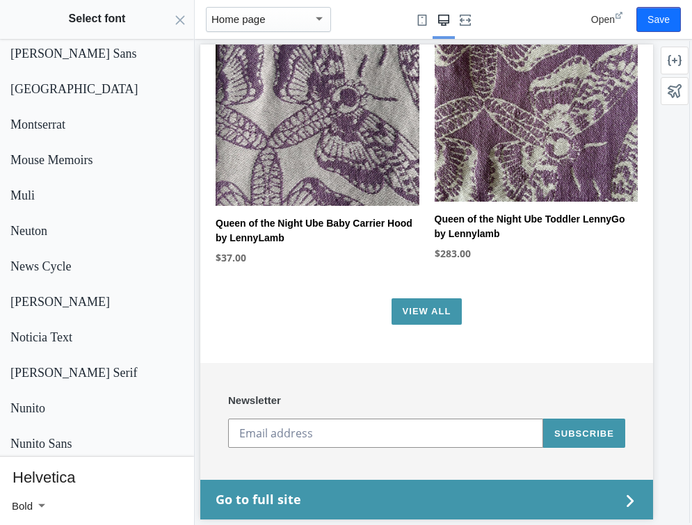
scroll to position [1913, 0]
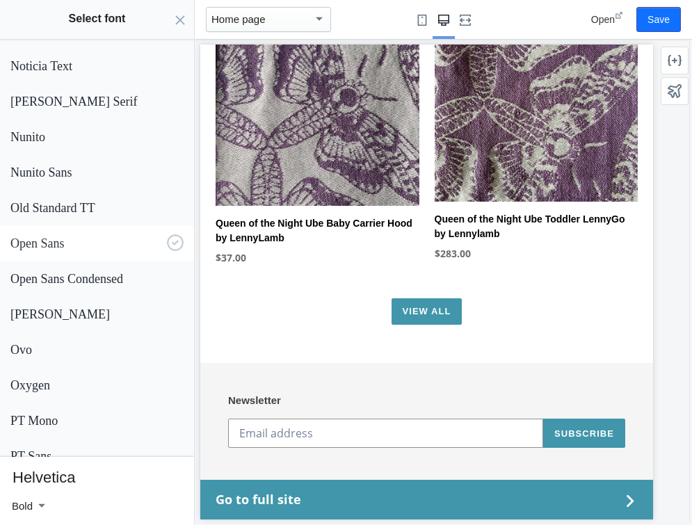
click at [94, 255] on button "Open Sans" at bounding box center [97, 243] width 194 height 35
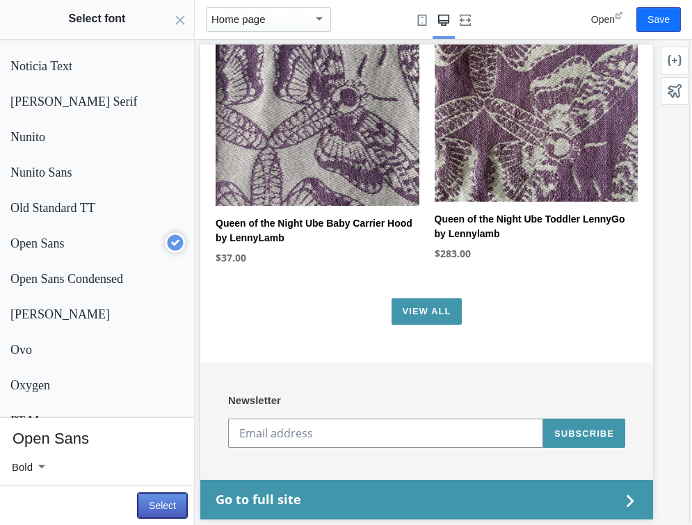
click at [165, 496] on button "Select" at bounding box center [162, 505] width 49 height 25
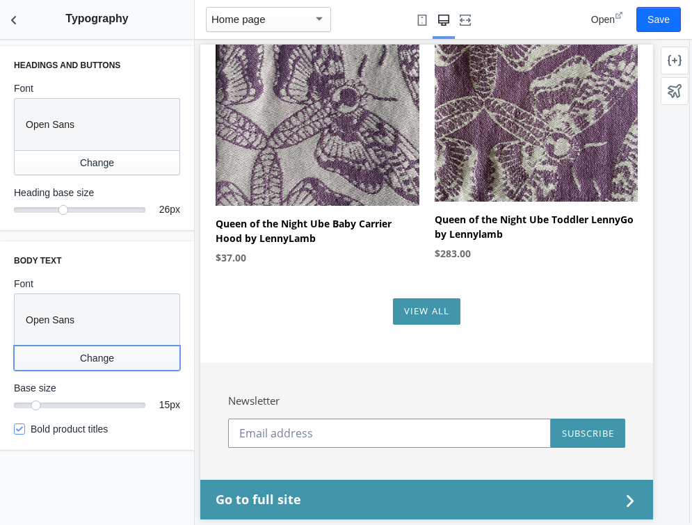
click at [111, 347] on button "Change" at bounding box center [97, 358] width 166 height 25
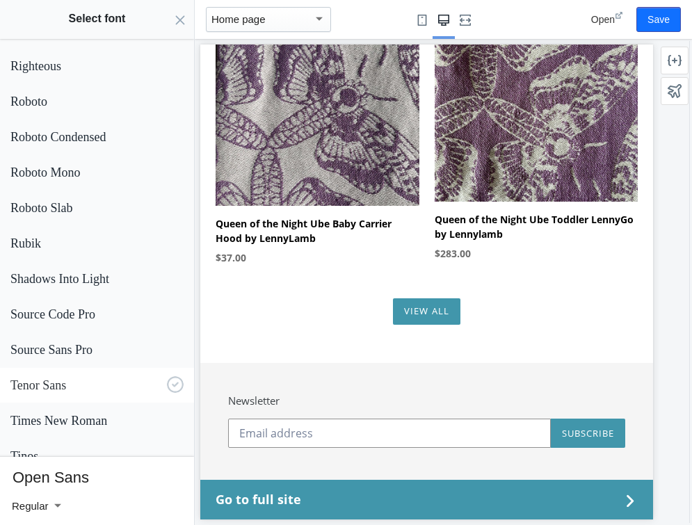
scroll to position [2882, 0]
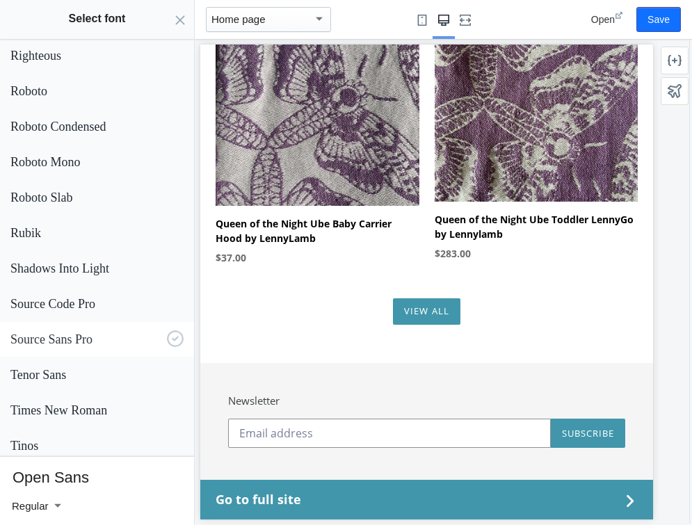
click at [96, 344] on p "Source Sans Pro" at bounding box center [85, 339] width 151 height 15
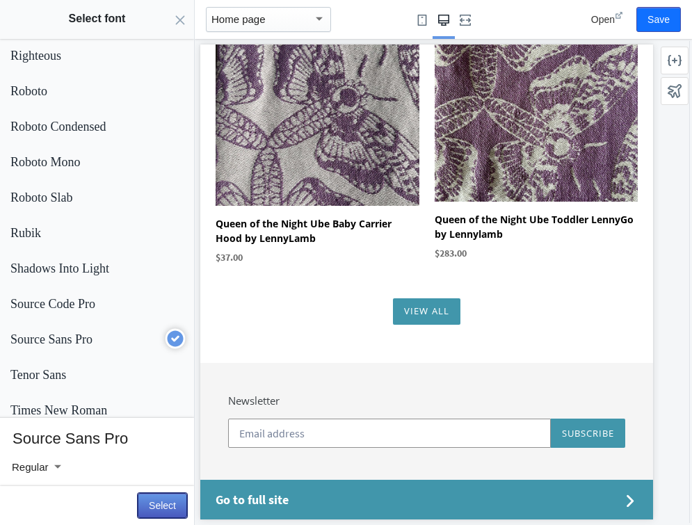
click at [166, 499] on button "Select" at bounding box center [162, 505] width 49 height 25
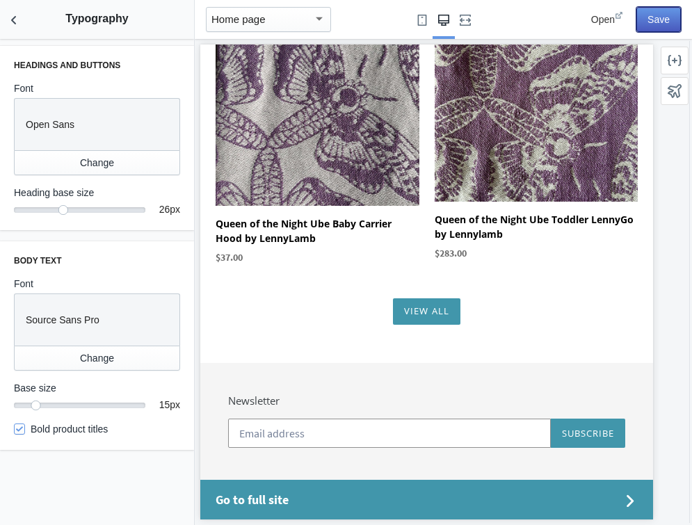
click at [663, 19] on button "Save" at bounding box center [658, 19] width 45 height 25
